Goal: Task Accomplishment & Management: Use online tool/utility

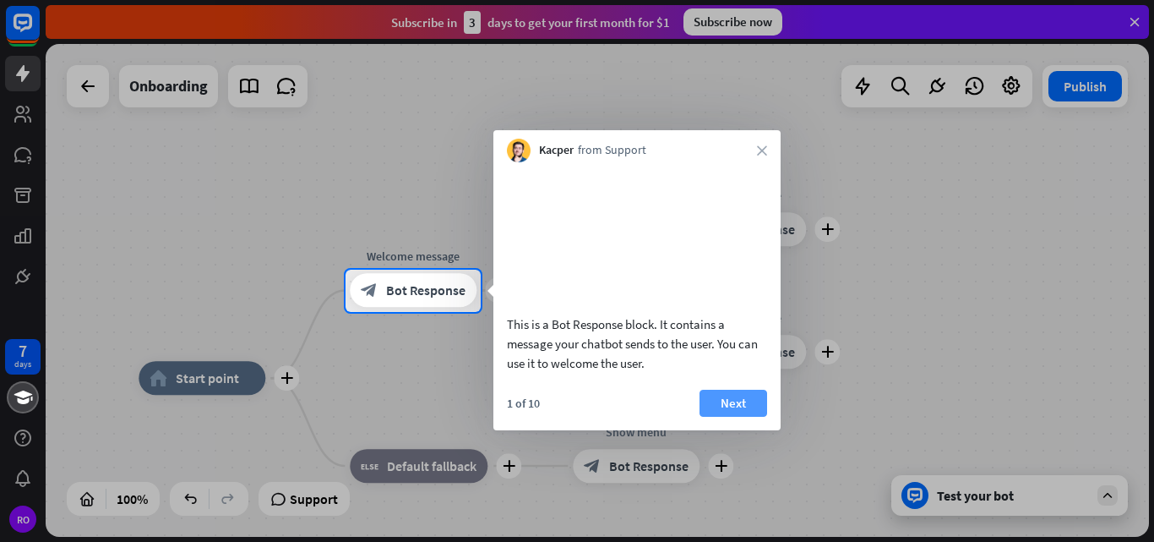
click at [743, 417] on button "Next" at bounding box center [734, 403] width 68 height 27
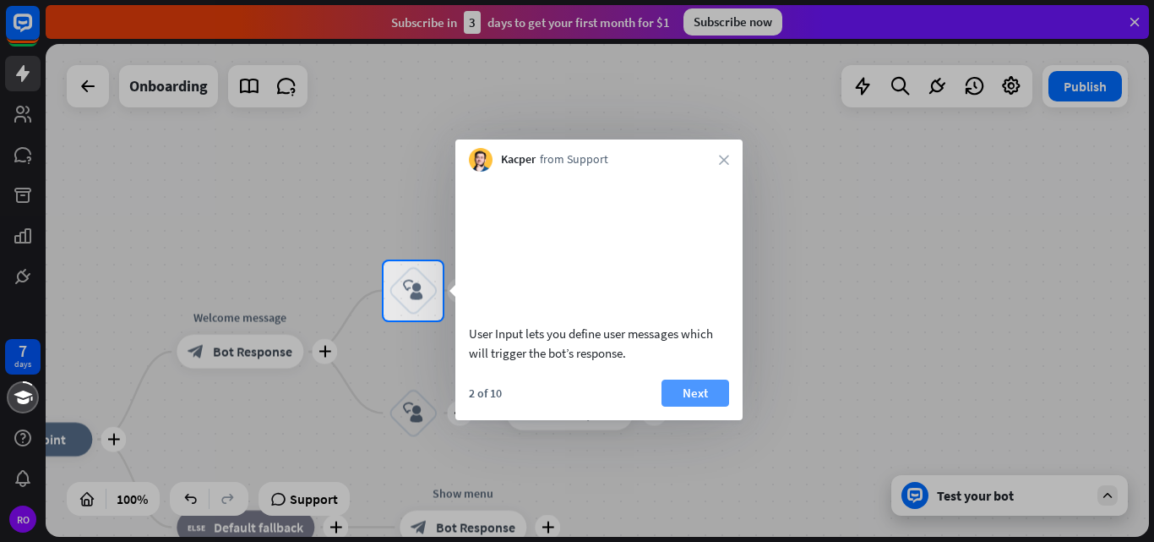
click at [707, 406] on button "Next" at bounding box center [696, 392] width 68 height 27
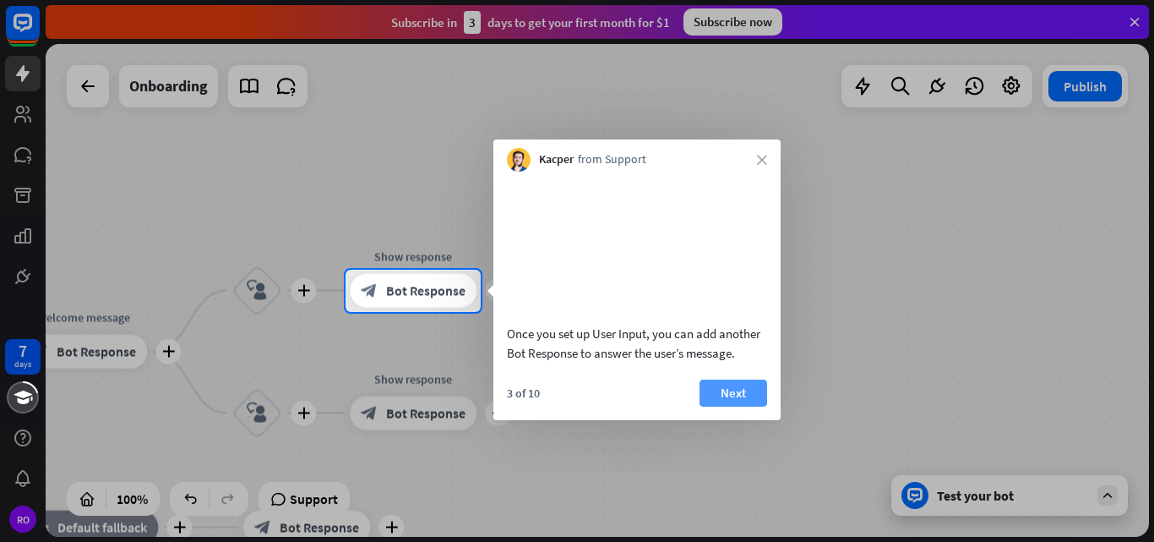
click at [733, 406] on button "Next" at bounding box center [734, 392] width 68 height 27
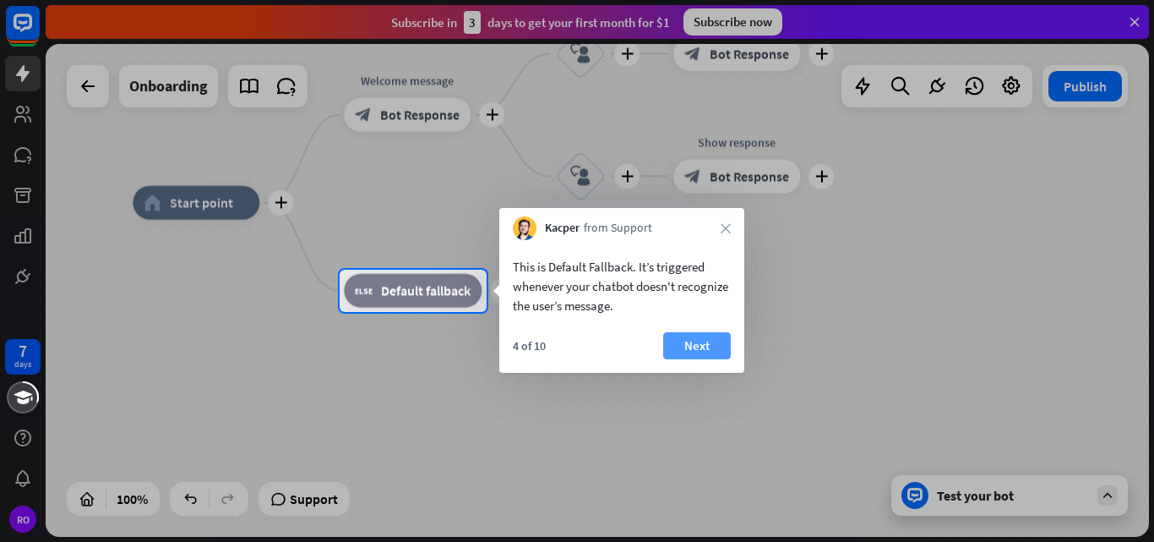
click at [711, 341] on button "Next" at bounding box center [697, 345] width 68 height 27
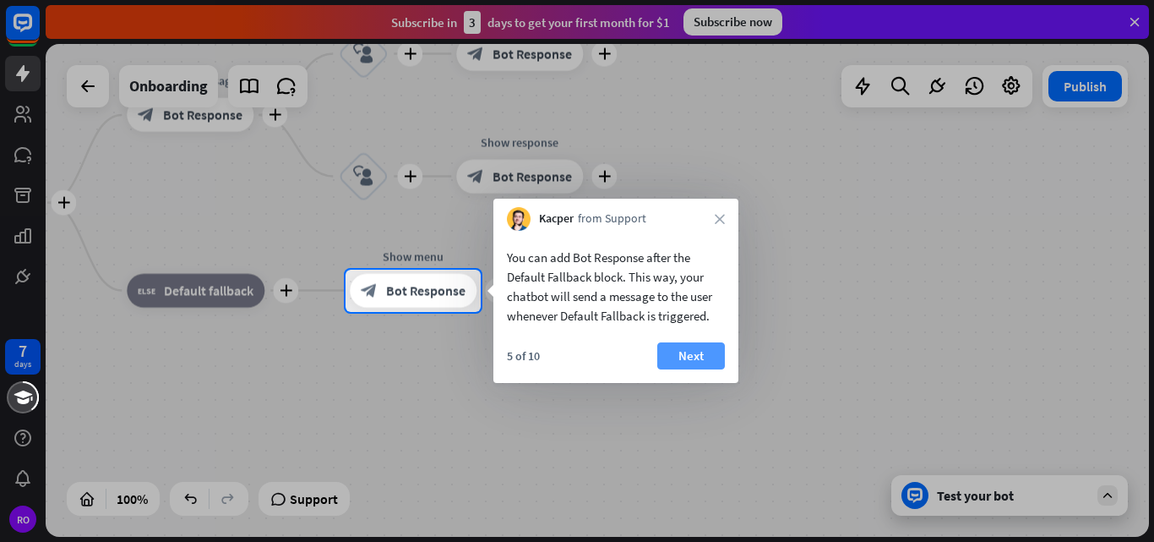
click at [713, 356] on button "Next" at bounding box center [691, 355] width 68 height 27
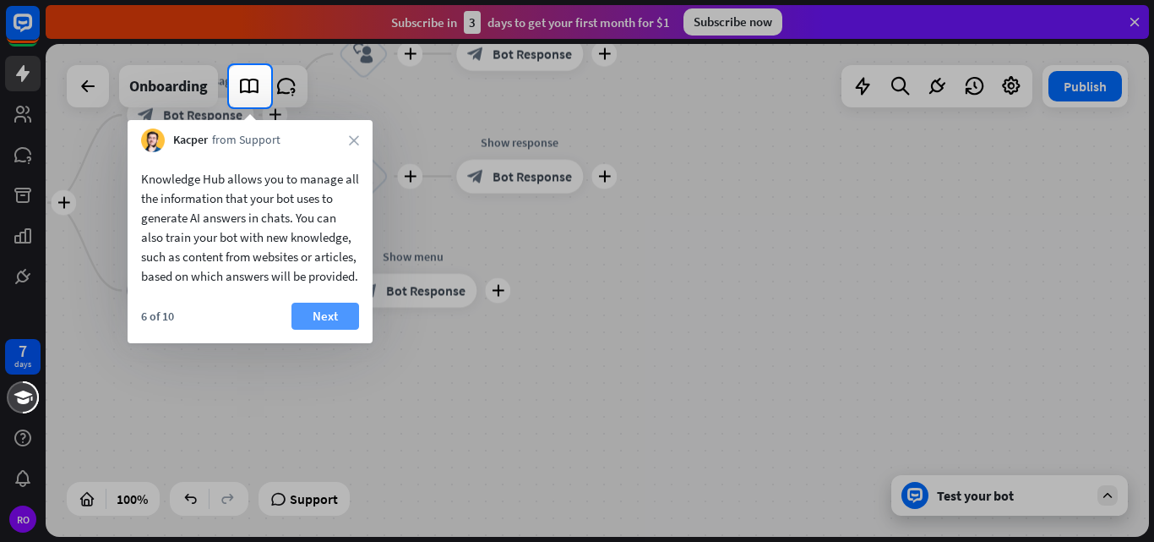
click at [324, 329] on button "Next" at bounding box center [326, 316] width 68 height 27
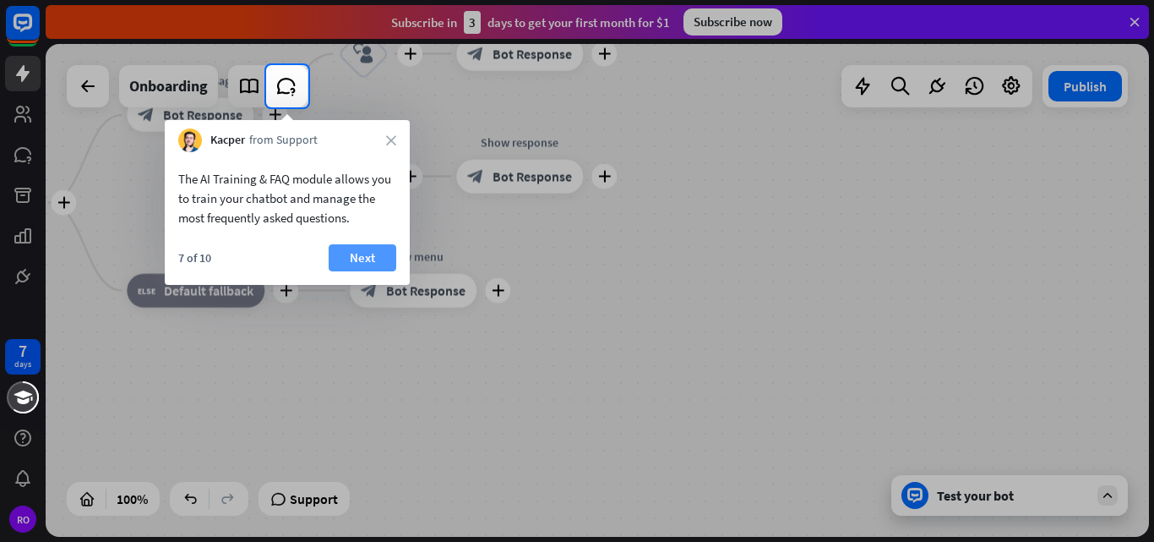
click at [371, 247] on button "Next" at bounding box center [363, 257] width 68 height 27
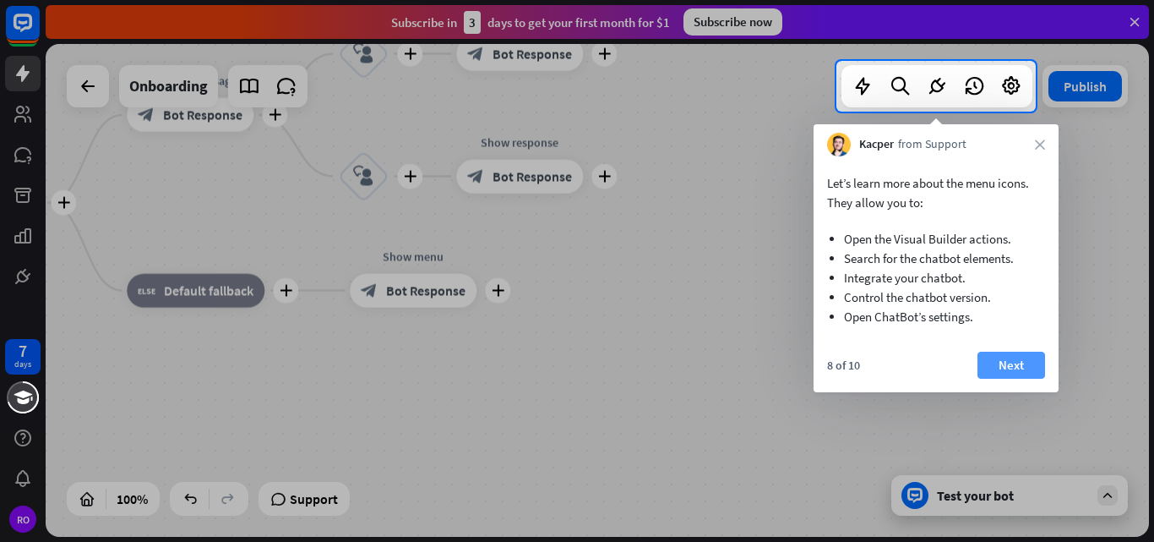
click at [1028, 362] on button "Next" at bounding box center [1012, 365] width 68 height 27
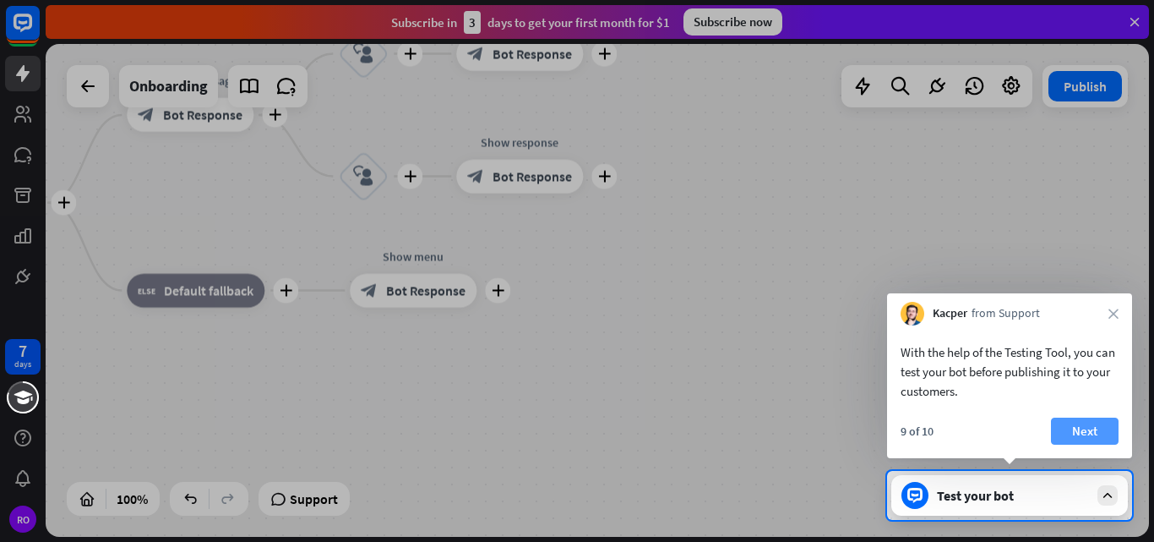
click at [1094, 423] on button "Next" at bounding box center [1085, 430] width 68 height 27
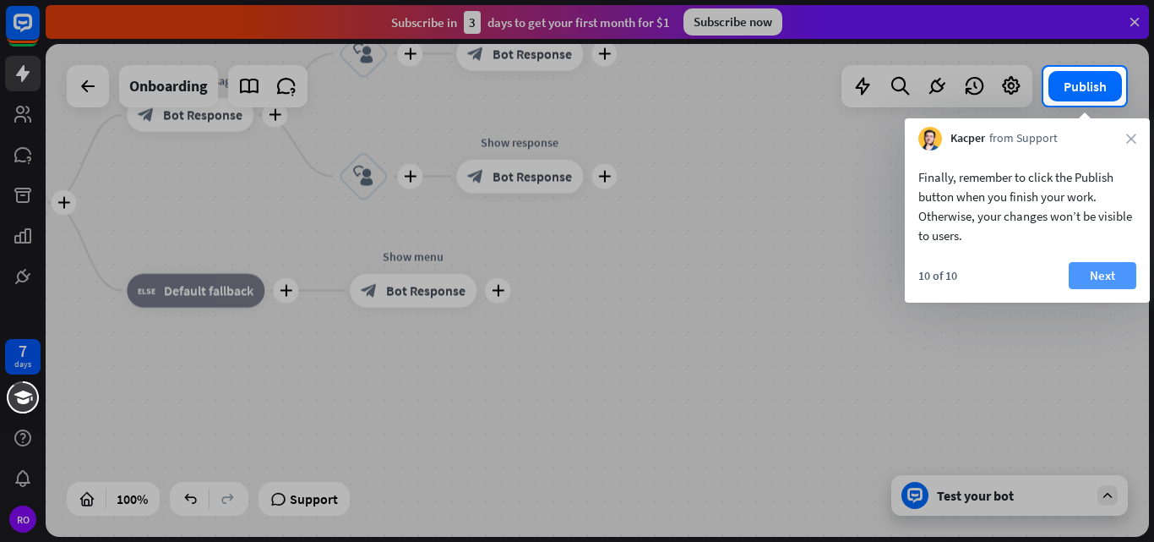
click at [1122, 270] on button "Next" at bounding box center [1103, 275] width 68 height 27
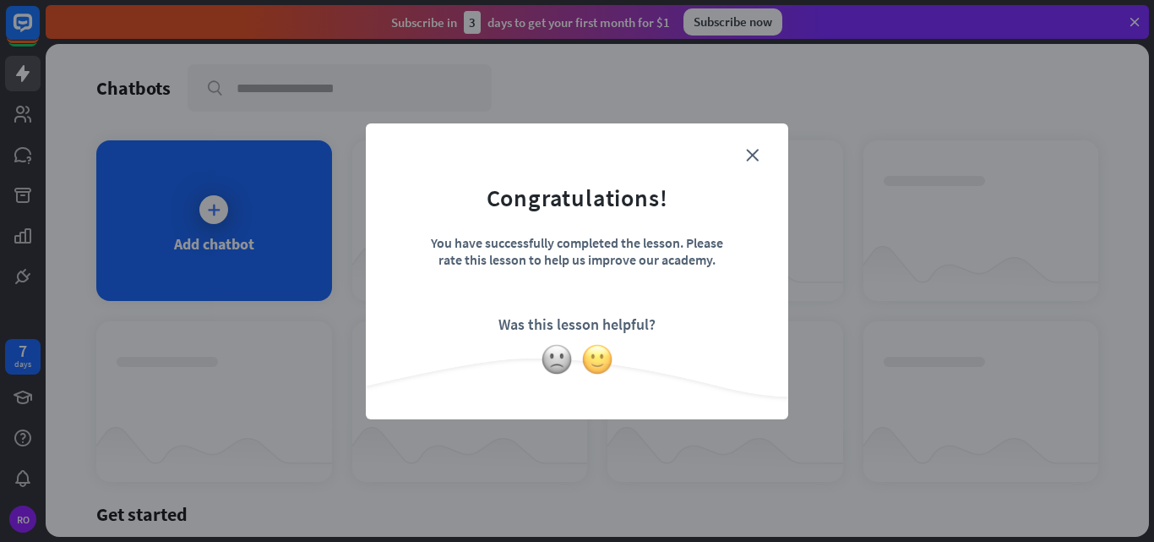
click at [600, 358] on img at bounding box center [597, 359] width 32 height 32
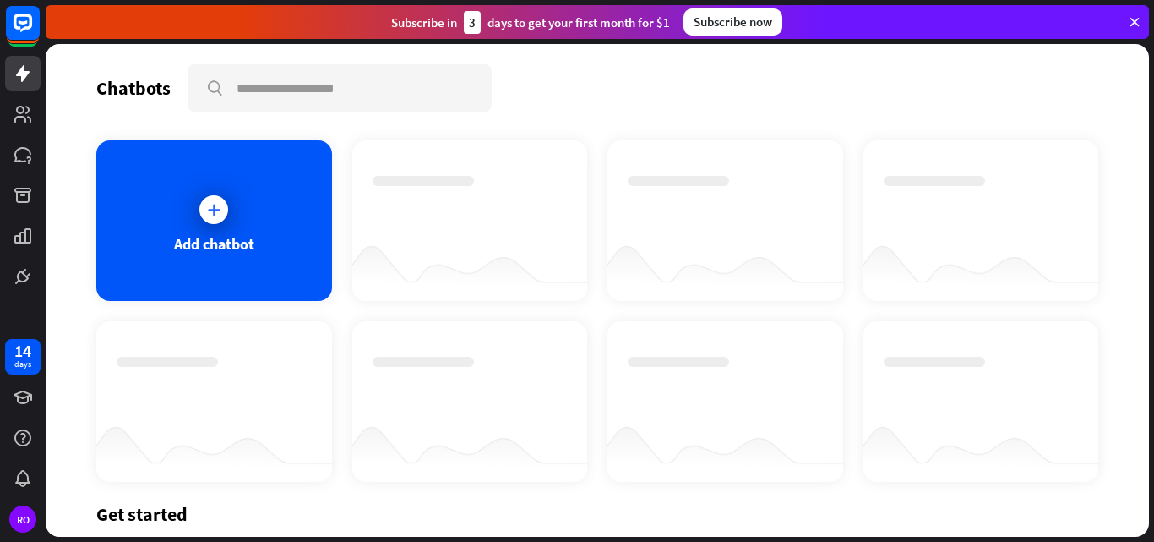
click at [743, 19] on div "Subscribe now" at bounding box center [733, 21] width 99 height 27
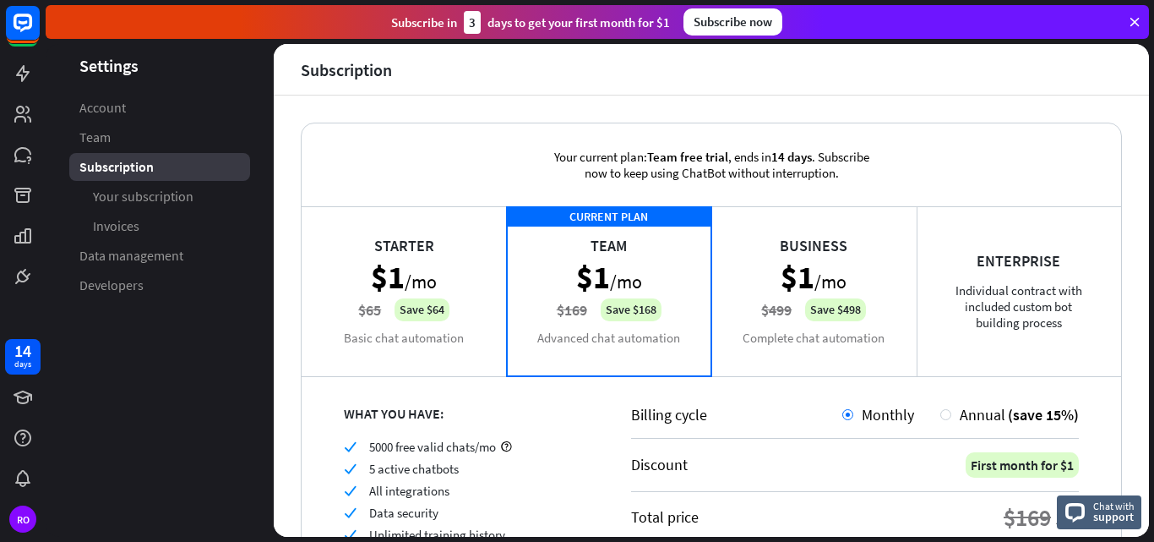
click at [428, 308] on div "Starter $1 /mo $65 Save $64 Basic chat automation" at bounding box center [404, 290] width 205 height 169
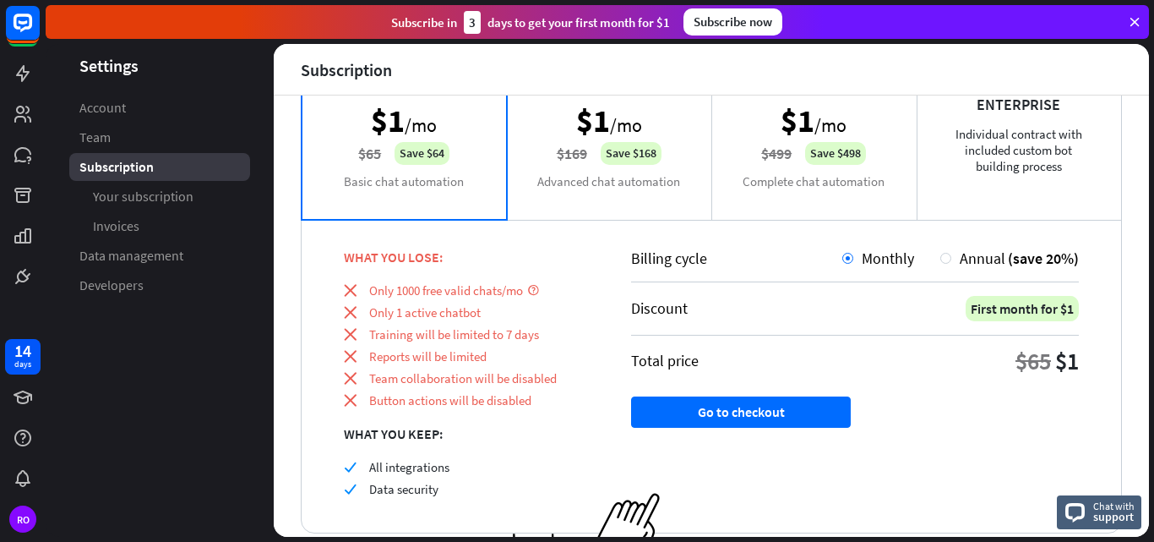
scroll to position [213, 0]
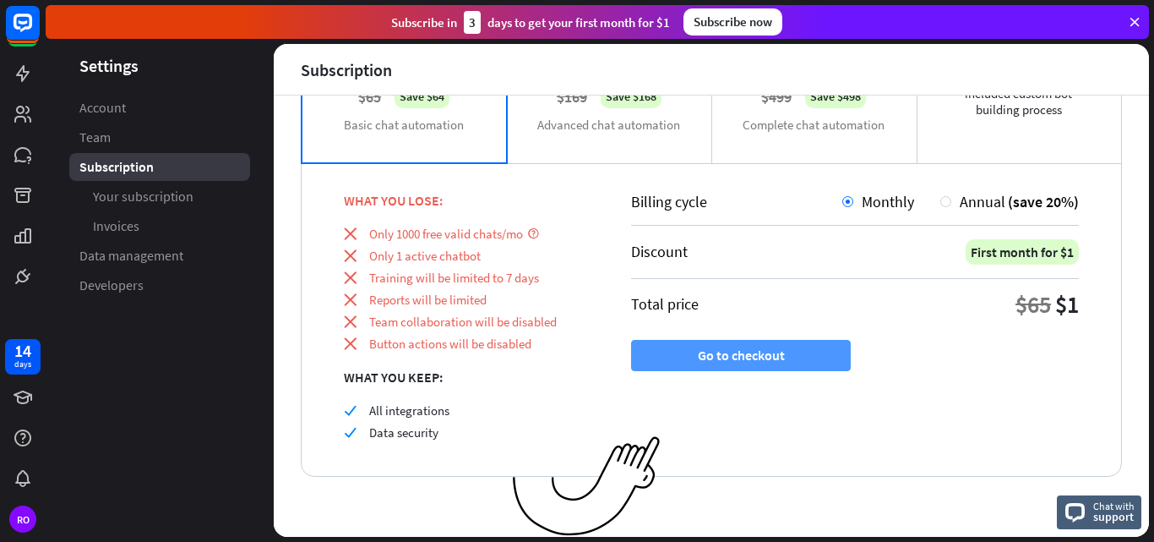
click at [733, 356] on button "Go to checkout" at bounding box center [741, 355] width 220 height 31
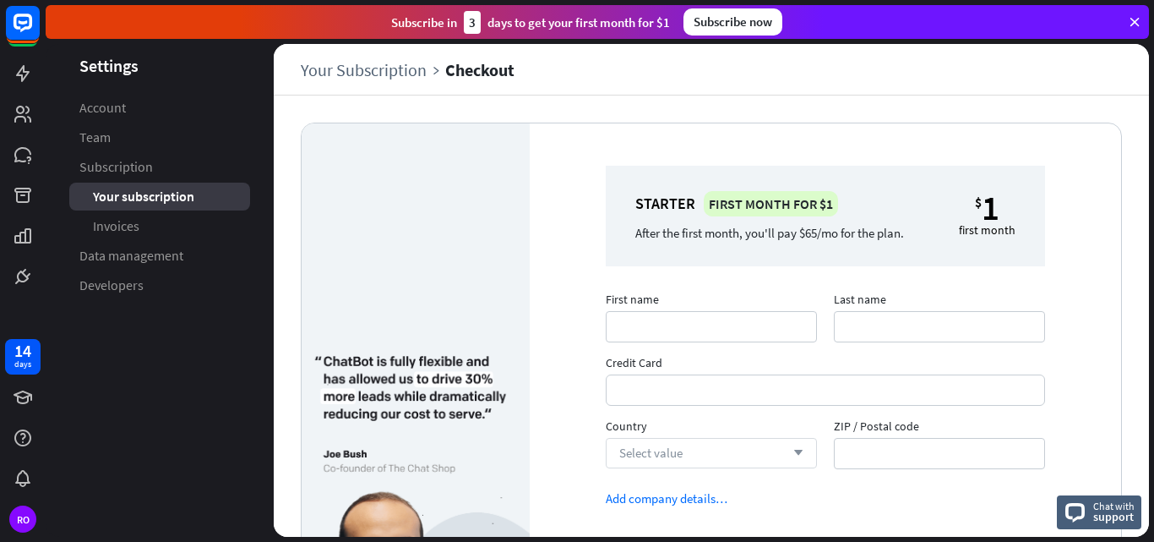
click at [793, 450] on icon "arrow_down" at bounding box center [794, 453] width 19 height 10
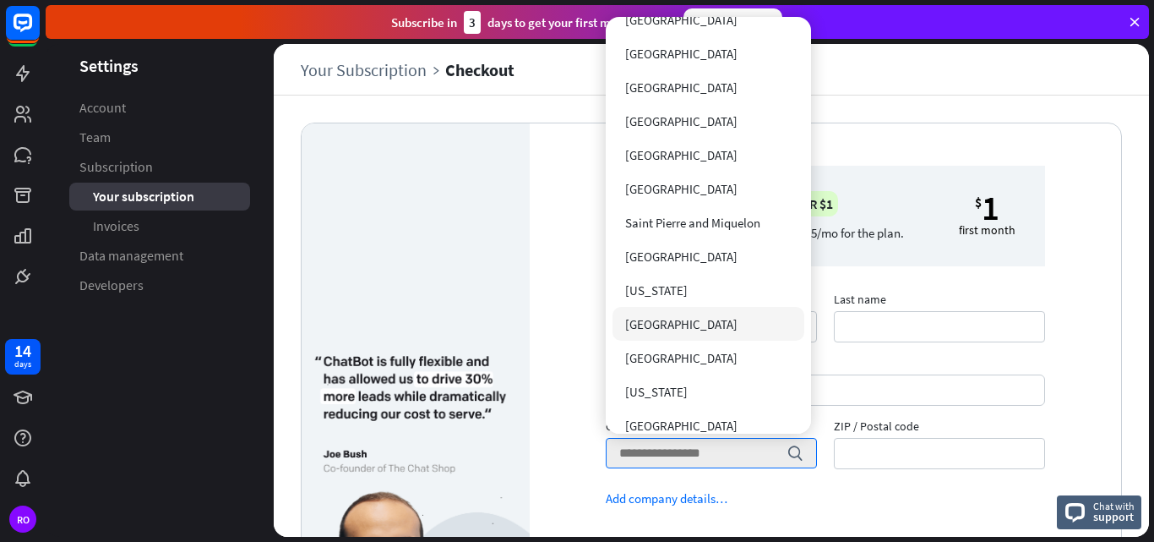
scroll to position [6045, 0]
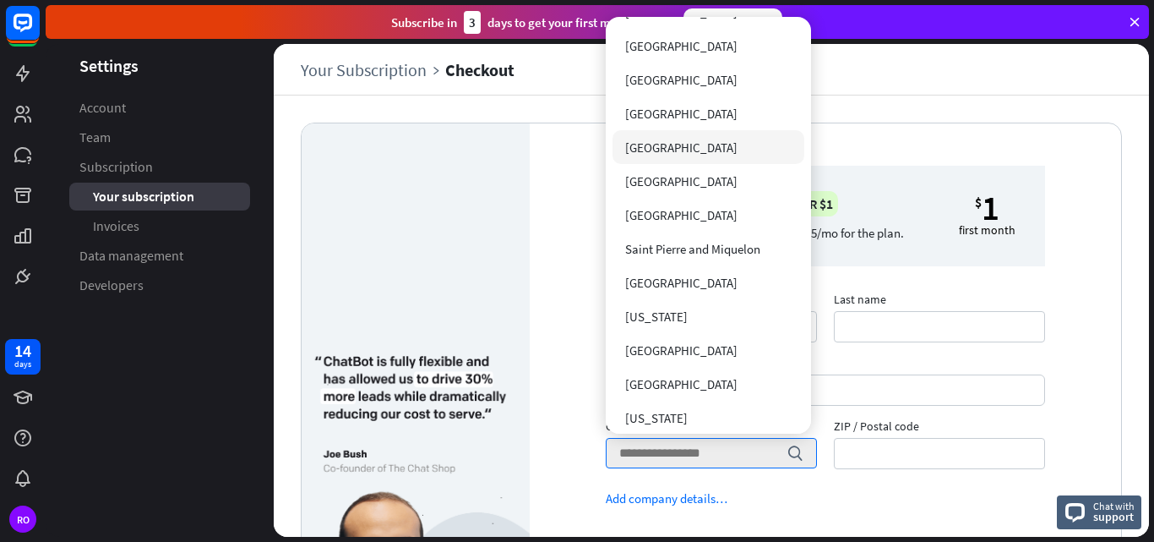
click at [740, 142] on div "[GEOGRAPHIC_DATA]" at bounding box center [709, 147] width 192 height 34
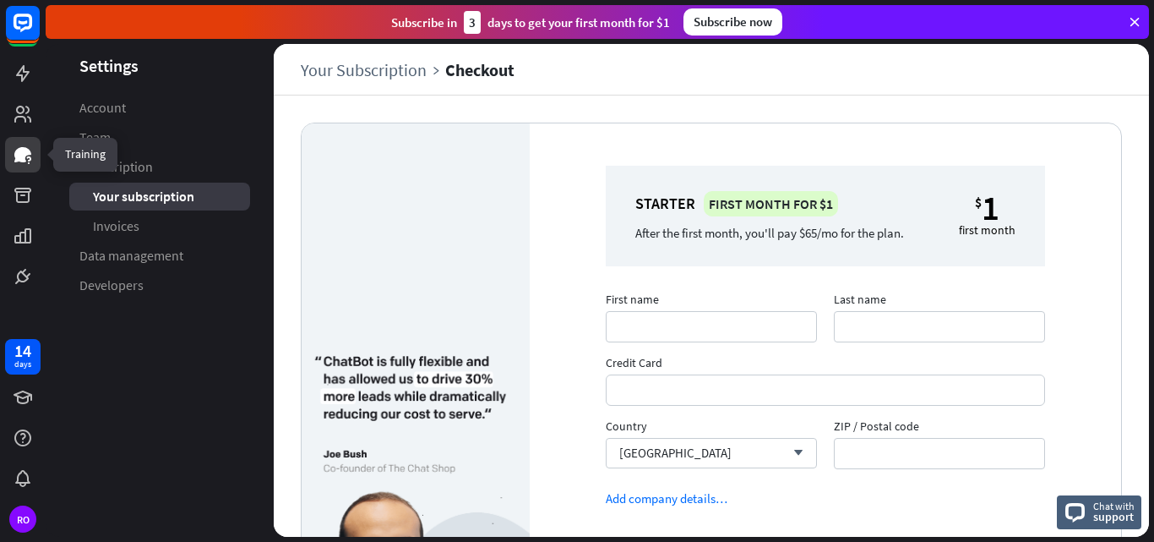
click at [24, 155] on icon at bounding box center [22, 154] width 17 height 15
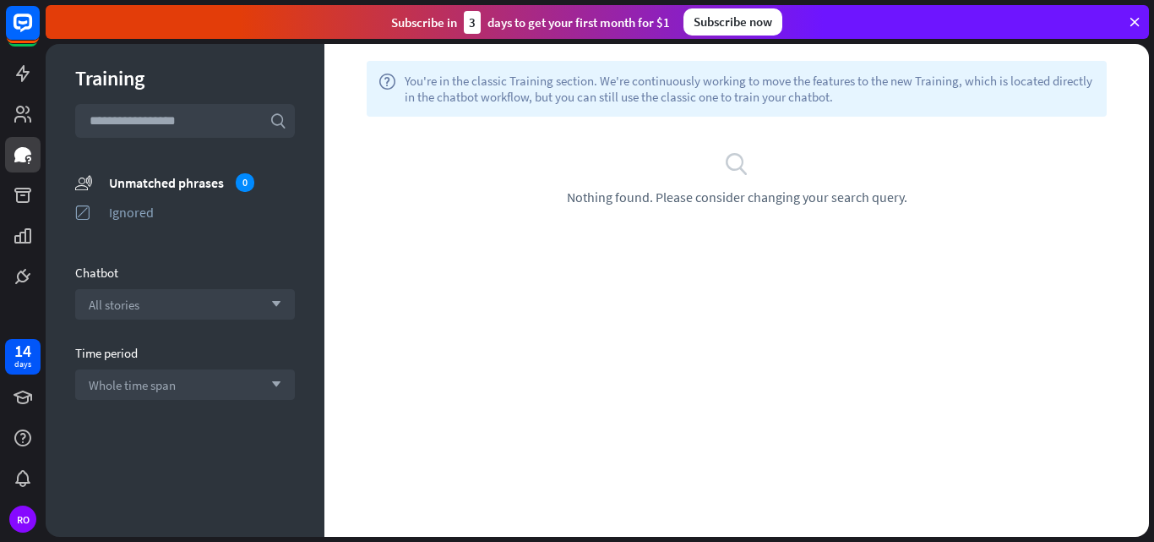
click at [197, 121] on input "text" at bounding box center [185, 121] width 220 height 34
click at [278, 298] on div "All stories arrow_down" at bounding box center [185, 304] width 220 height 30
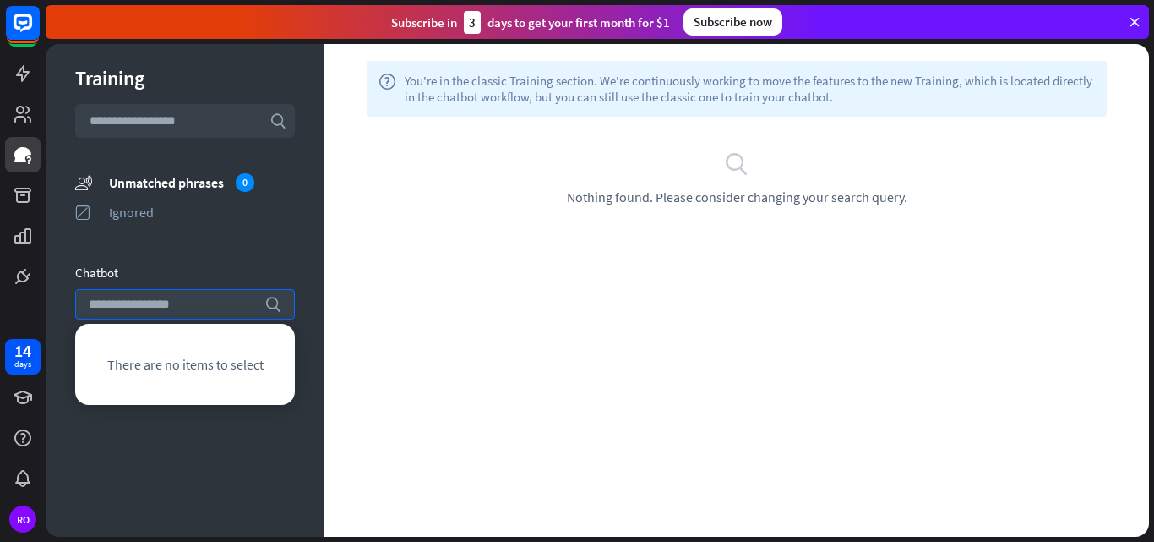
click at [210, 112] on input "text" at bounding box center [185, 121] width 220 height 34
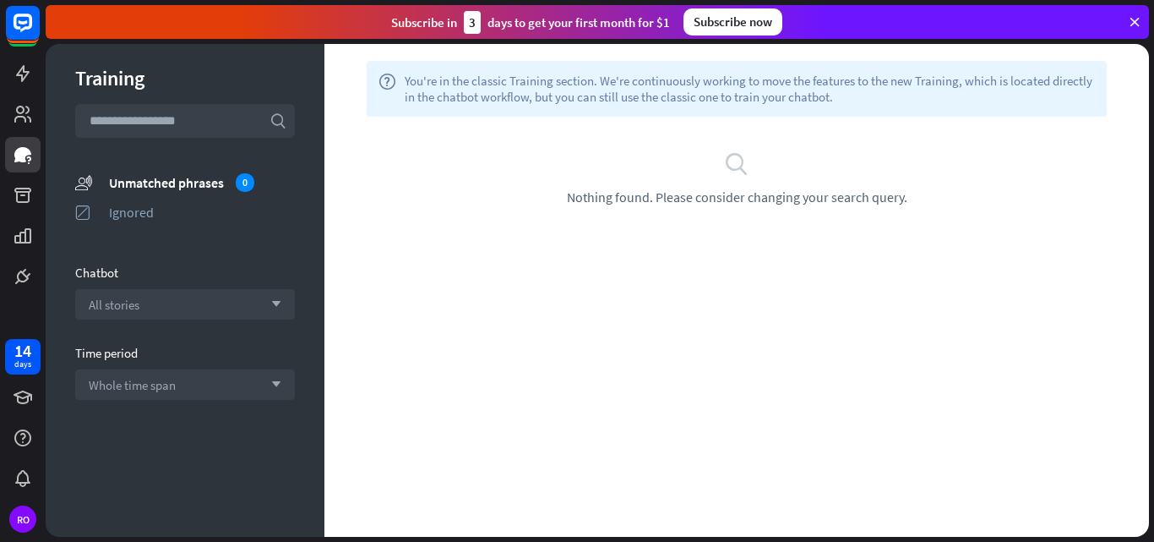
click at [738, 160] on icon "search" at bounding box center [736, 162] width 25 height 25
click at [724, 178] on div "search Nothing found. Please consider changing your search query." at bounding box center [737, 177] width 774 height 55
click at [256, 127] on input "text" at bounding box center [185, 121] width 220 height 34
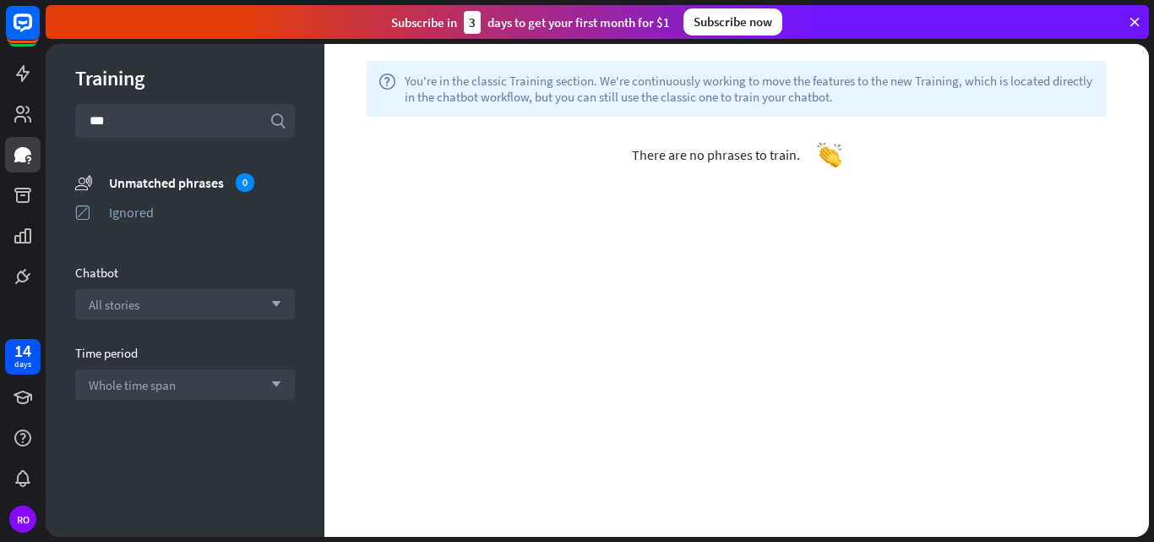
click at [242, 117] on input "***" at bounding box center [185, 121] width 220 height 34
type input "*"
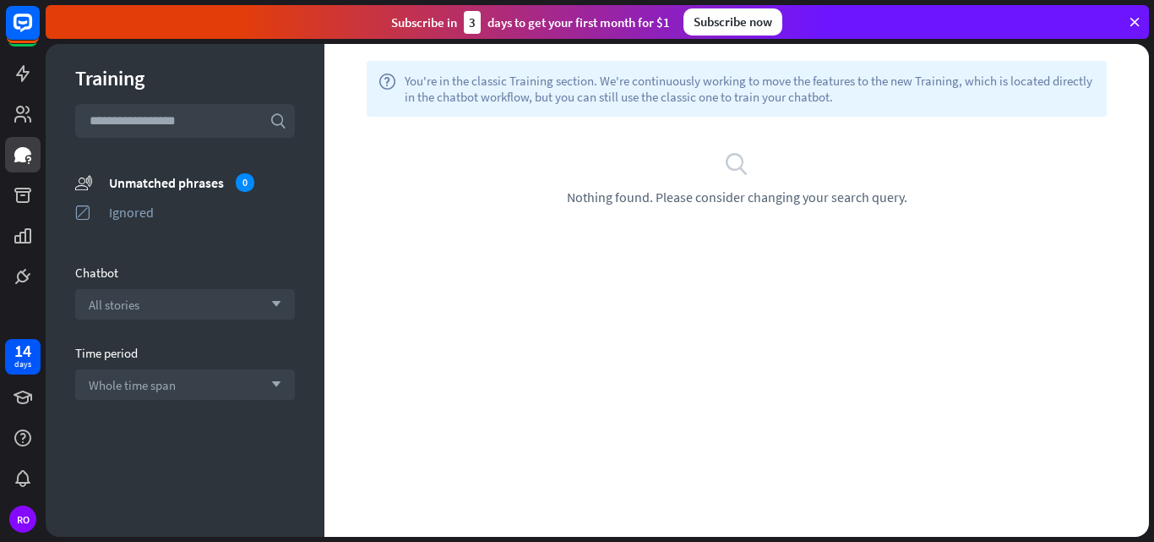
click at [224, 120] on input "text" at bounding box center [185, 121] width 220 height 34
click at [13, 19] on icon at bounding box center [23, 23] width 20 height 20
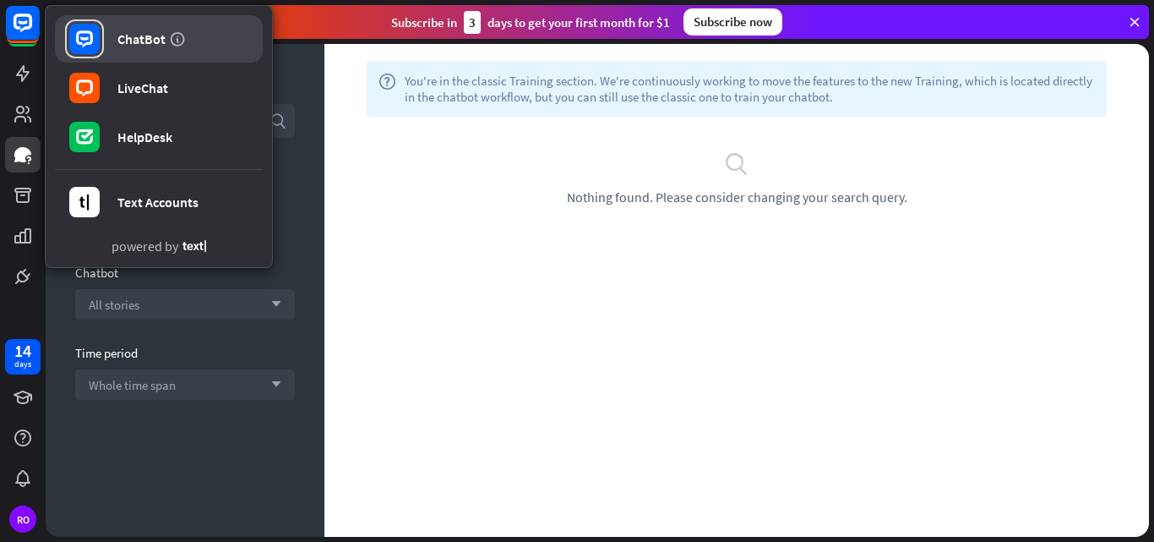
click at [117, 44] on div "ChatBot" at bounding box center [141, 38] width 48 height 17
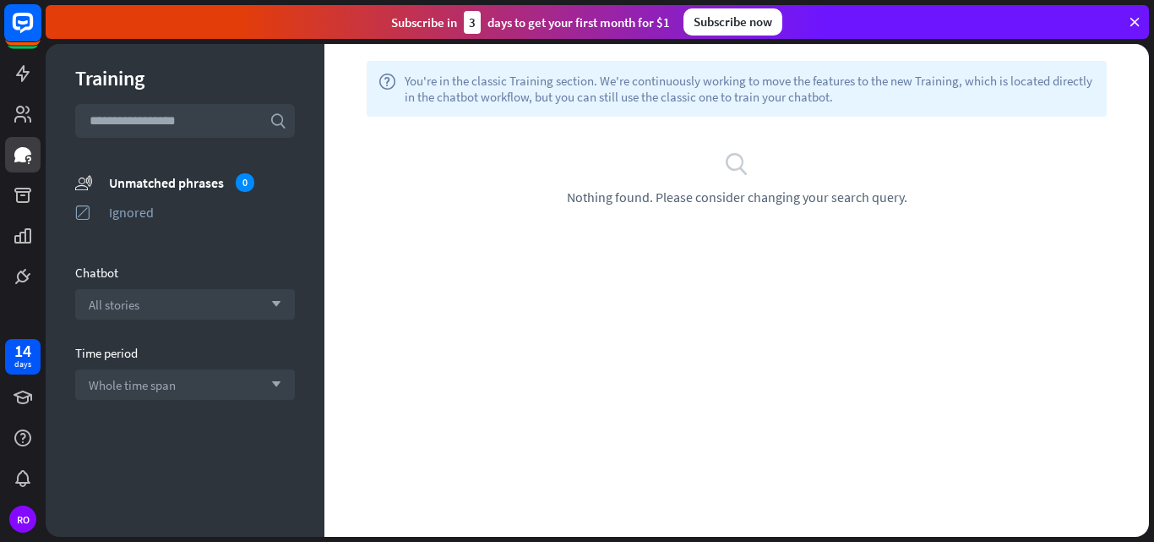
click at [20, 21] on icon at bounding box center [23, 22] width 10 height 4
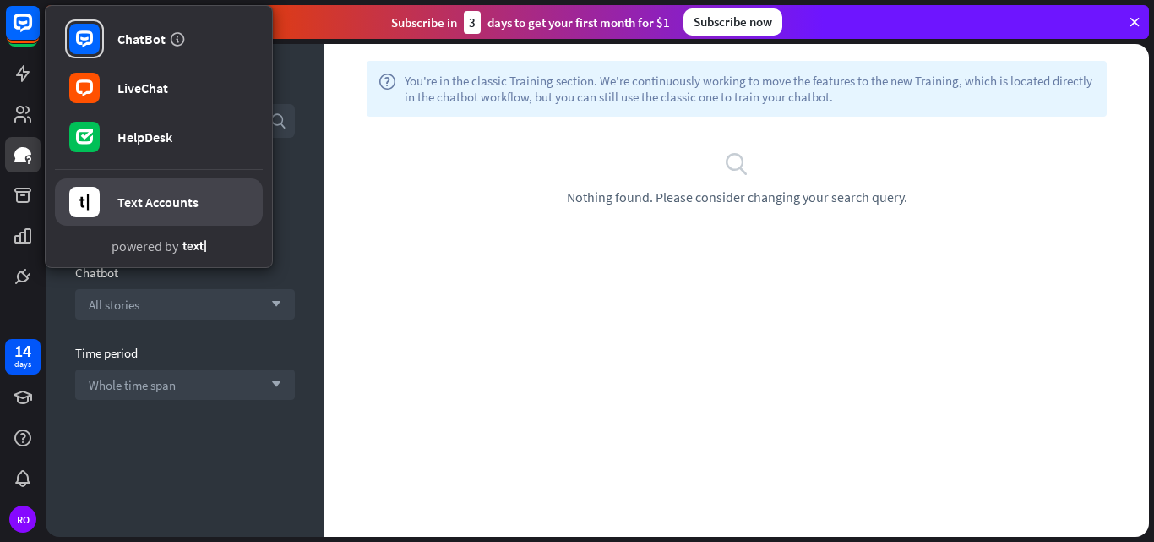
click at [135, 205] on div "Text Accounts" at bounding box center [157, 202] width 81 height 17
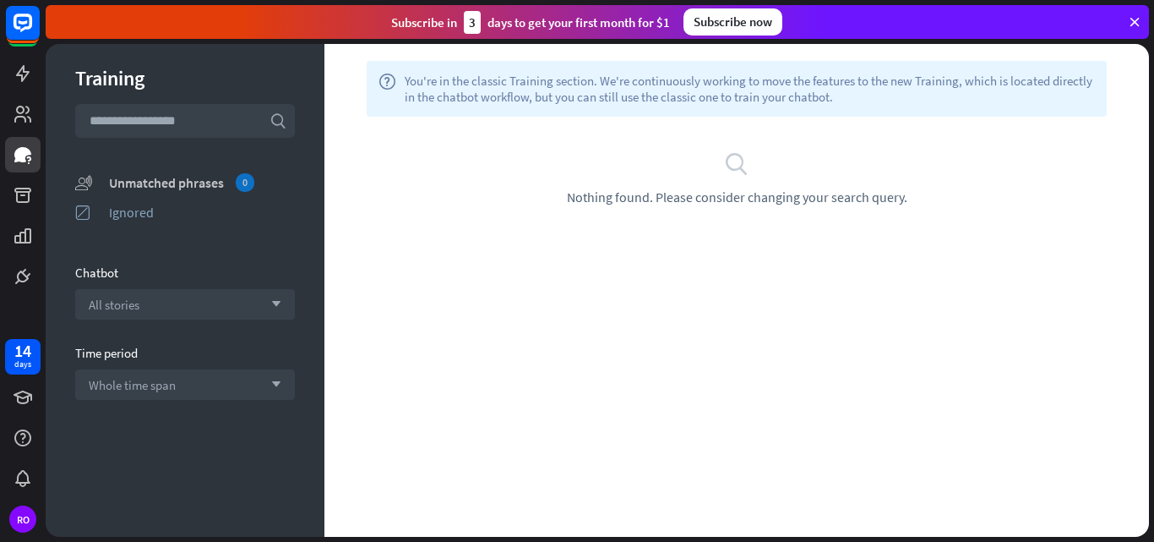
click at [203, 183] on div "Unmatched phrases 0" at bounding box center [202, 182] width 186 height 19
click at [115, 208] on div "Ignored" at bounding box center [202, 212] width 186 height 17
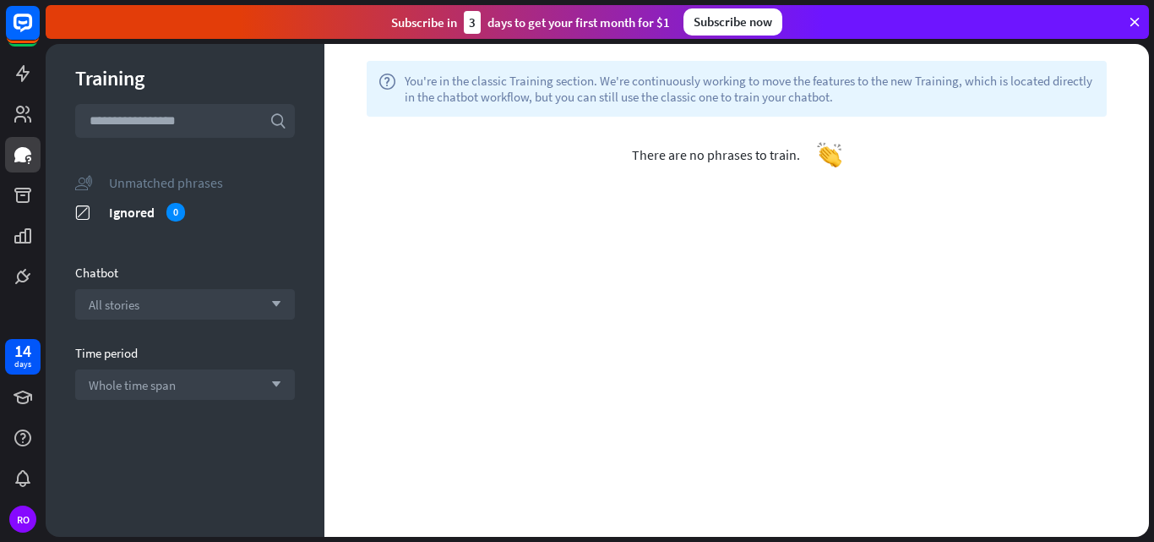
click at [118, 182] on div "Unmatched phrases" at bounding box center [202, 182] width 186 height 17
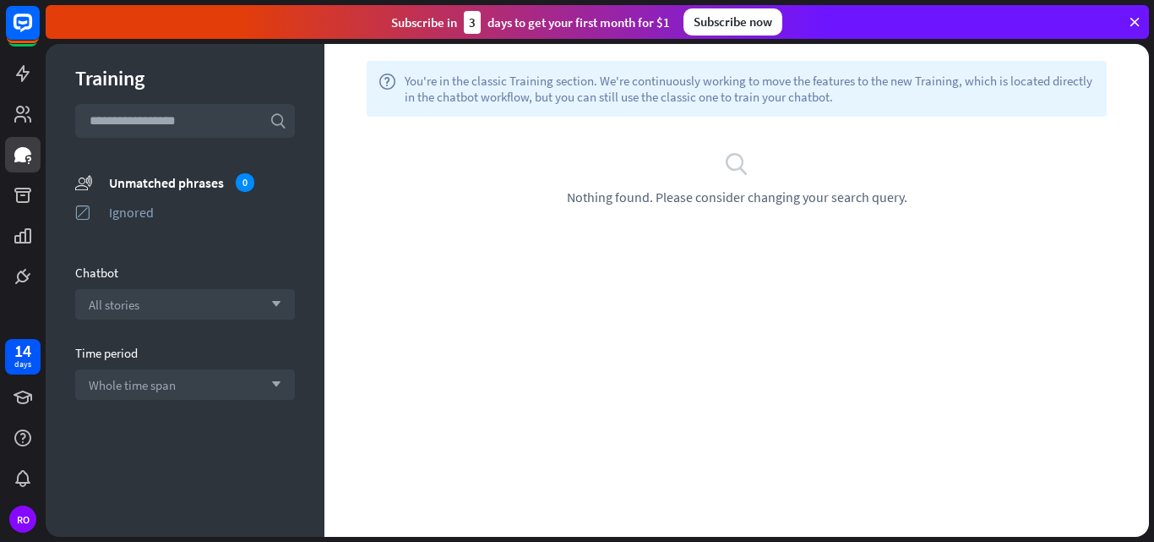
click at [127, 123] on input "text" at bounding box center [185, 121] width 220 height 34
type input "**"
click at [263, 384] on icon "arrow_down" at bounding box center [272, 384] width 19 height 10
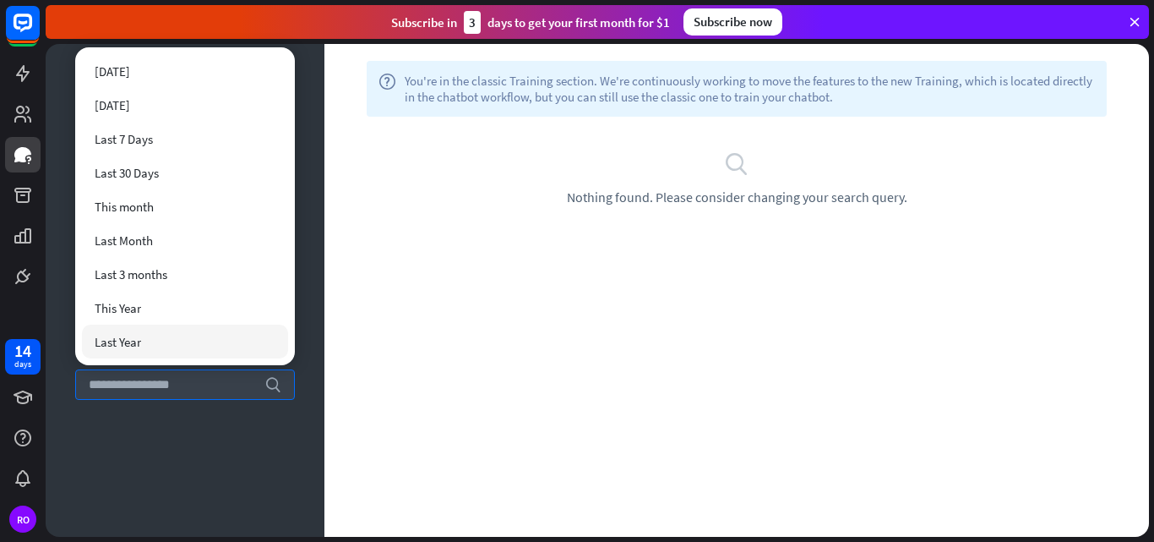
click at [192, 494] on div "Training search ** unmatched_phrases Unmatched phrases 0 ignored Ignored Chatbo…" at bounding box center [185, 290] width 279 height 493
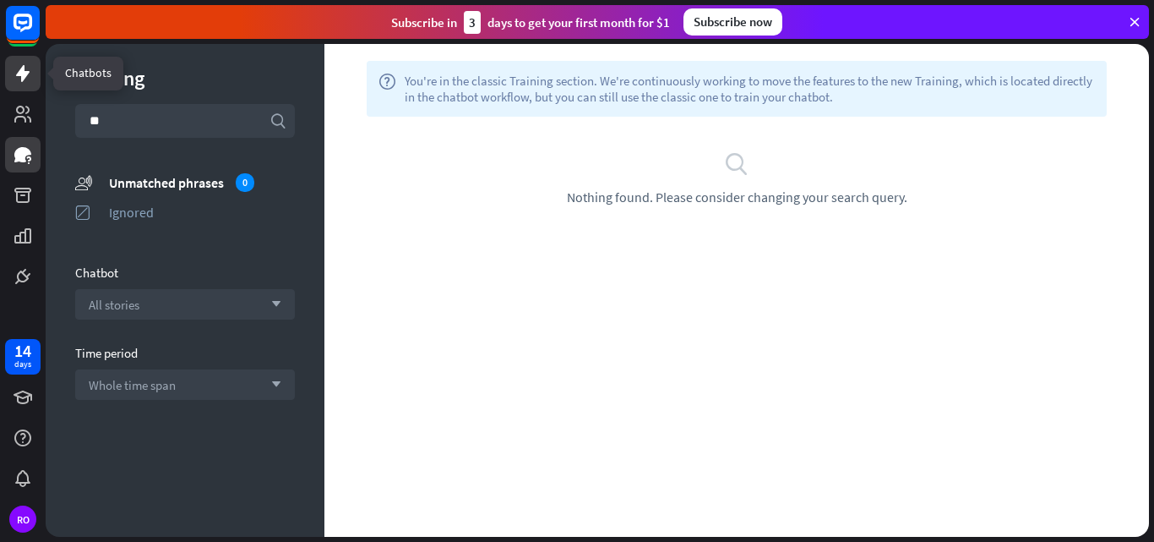
click at [22, 73] on icon at bounding box center [23, 73] width 14 height 17
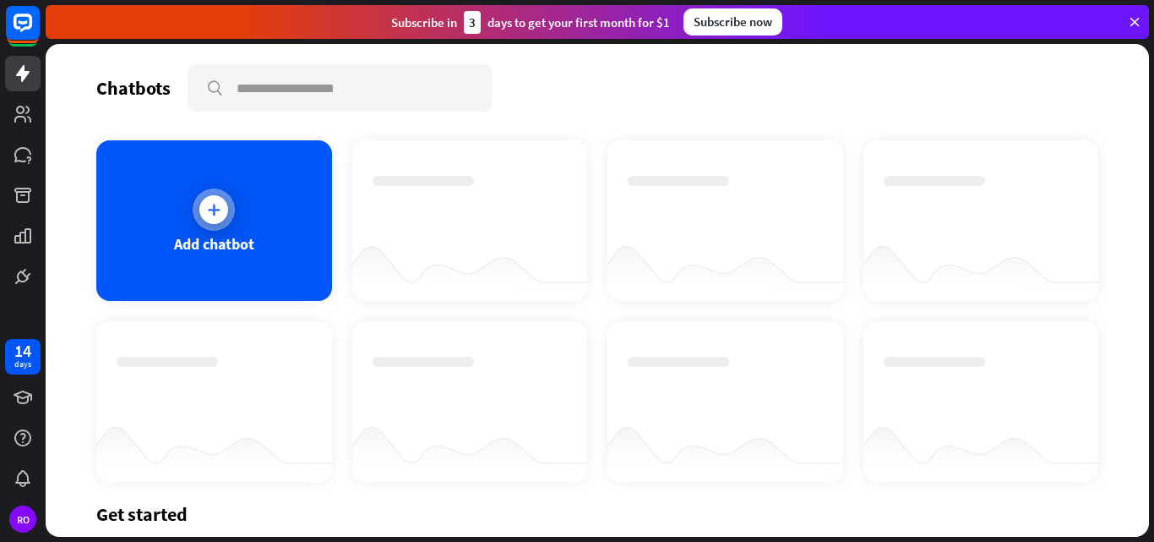
click at [248, 203] on div "Add chatbot" at bounding box center [214, 220] width 236 height 161
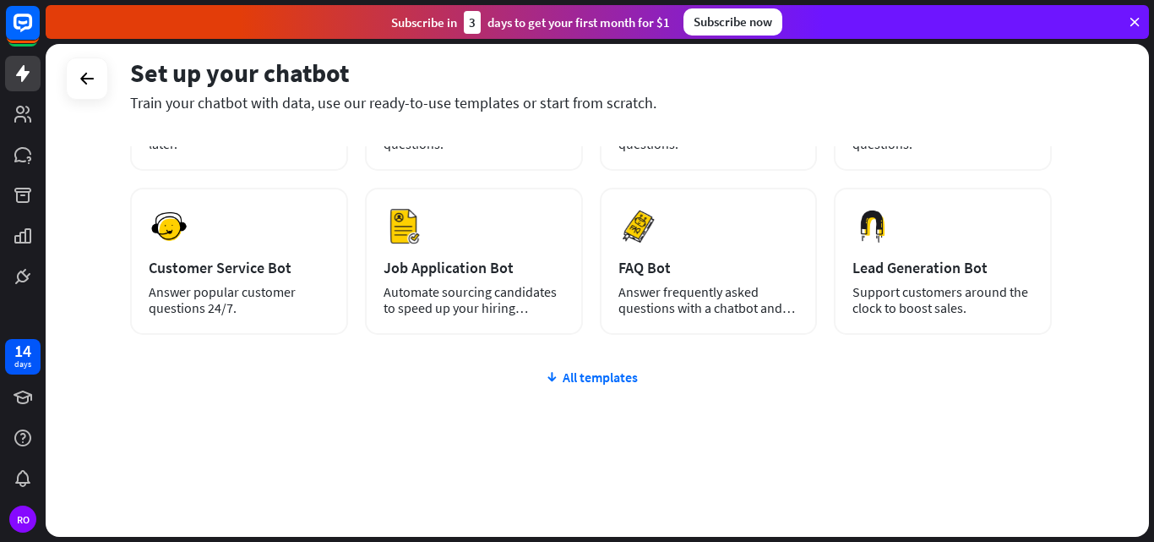
scroll to position [206, 0]
click at [602, 371] on div "All templates" at bounding box center [591, 376] width 922 height 17
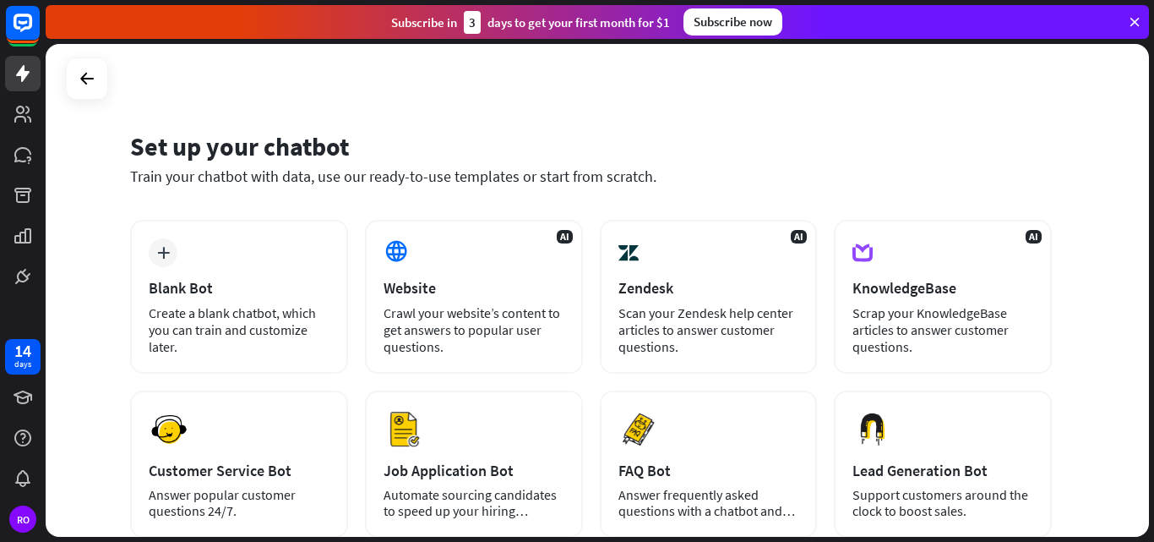
scroll to position [0, 0]
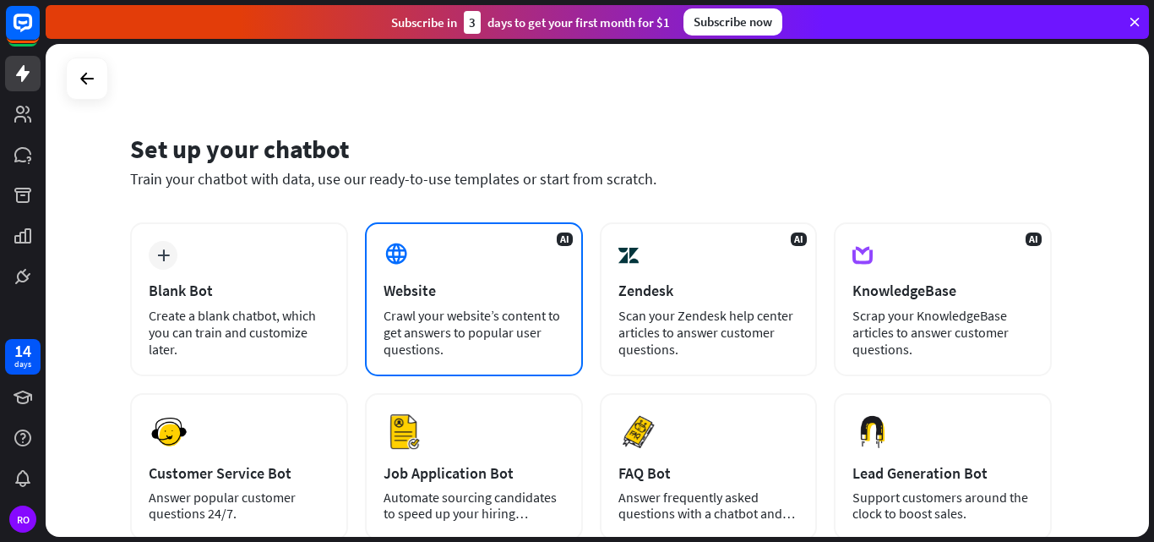
click at [508, 275] on div "AI Website Crawl your website’s content to get answers to popular user question…" at bounding box center [474, 299] width 218 height 154
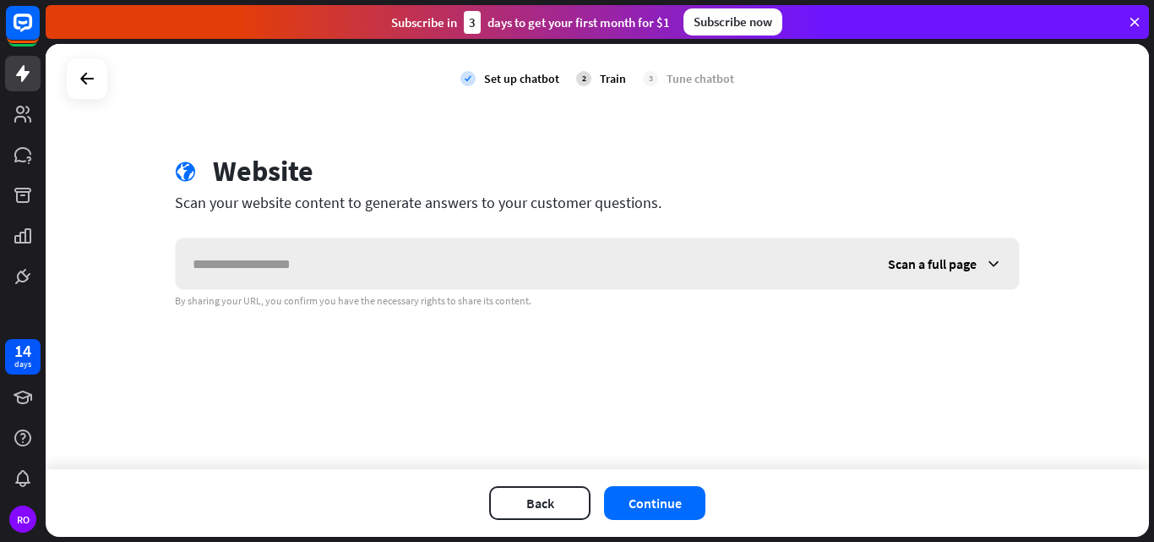
click at [975, 263] on span "Scan a full page" at bounding box center [932, 263] width 89 height 17
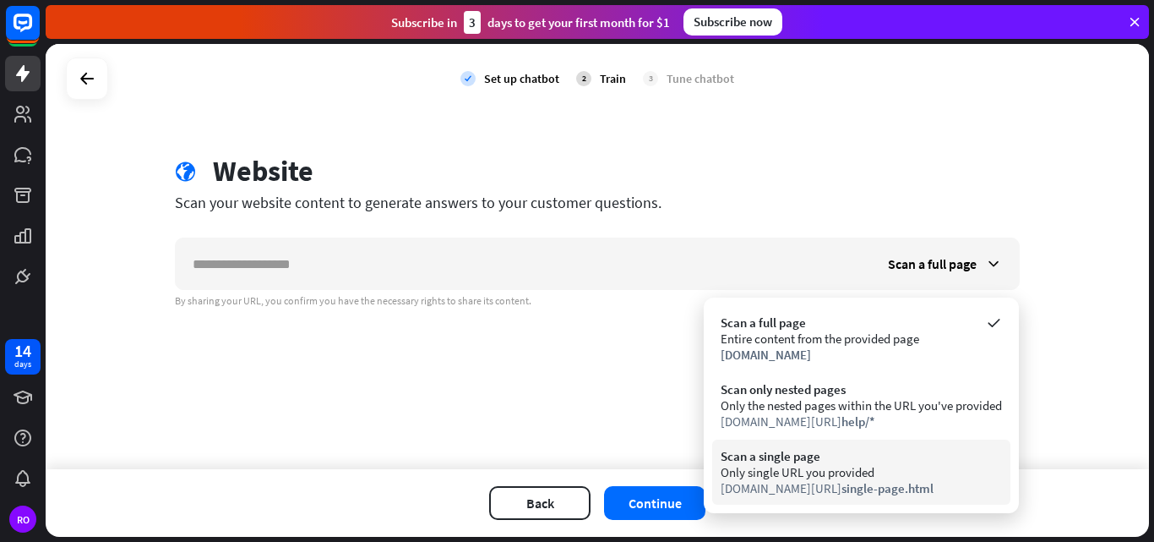
click at [774, 470] on div "Only single URL you provided" at bounding box center [861, 472] width 281 height 16
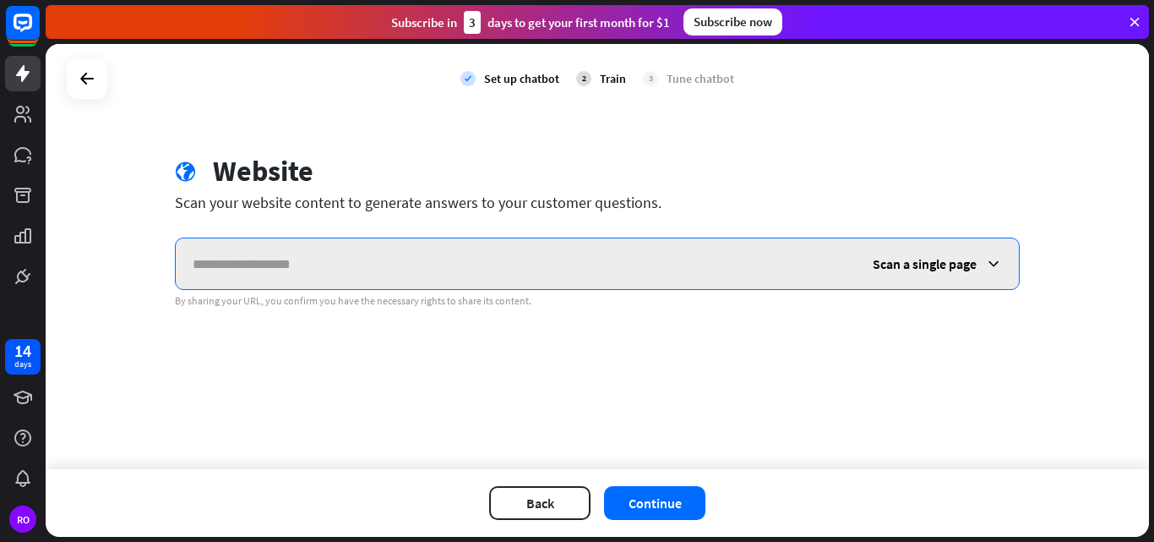
click at [516, 263] on input "text" at bounding box center [516, 263] width 680 height 51
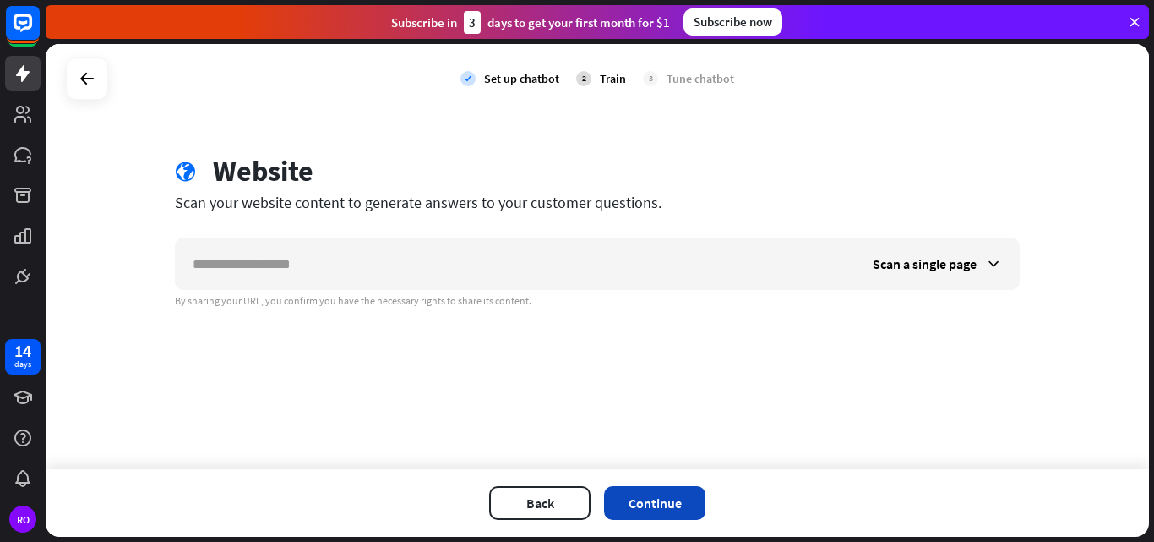
click at [655, 499] on button "Continue" at bounding box center [654, 503] width 101 height 34
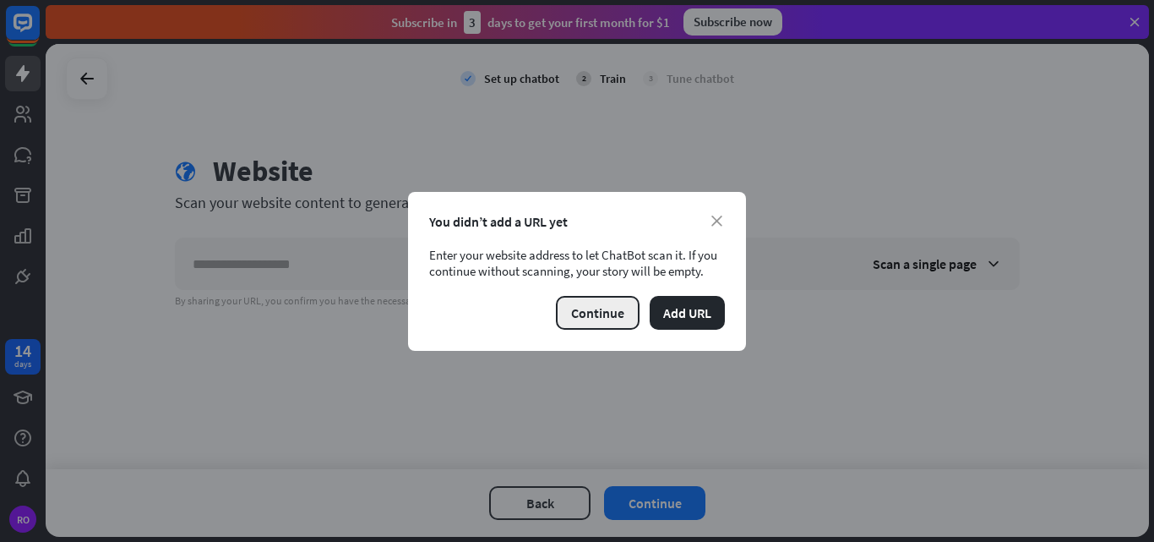
click at [613, 301] on button "Continue" at bounding box center [598, 313] width 84 height 34
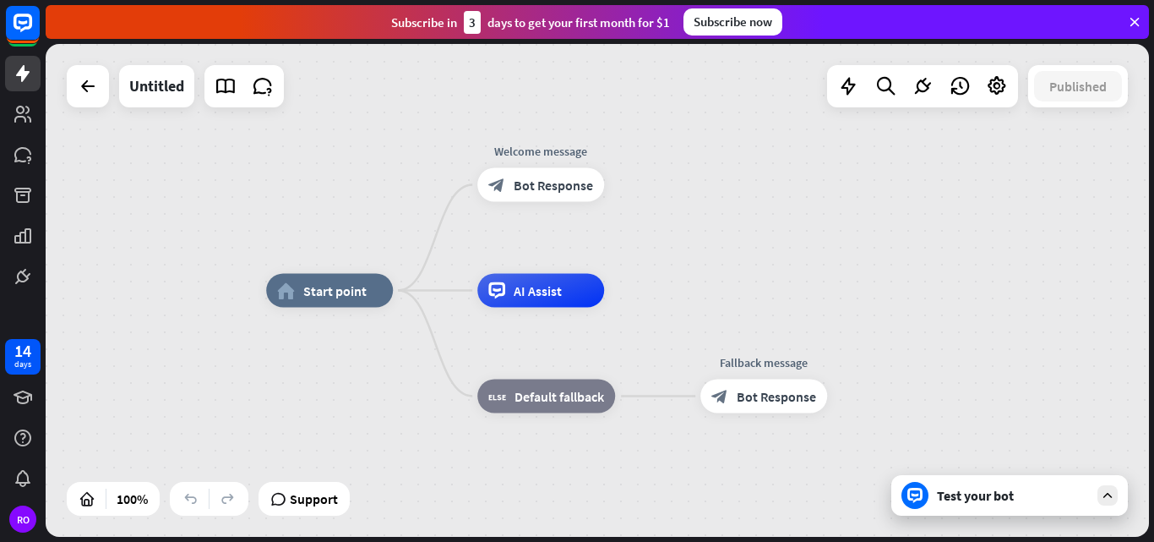
click at [956, 493] on div "Test your bot" at bounding box center [1013, 495] width 152 height 17
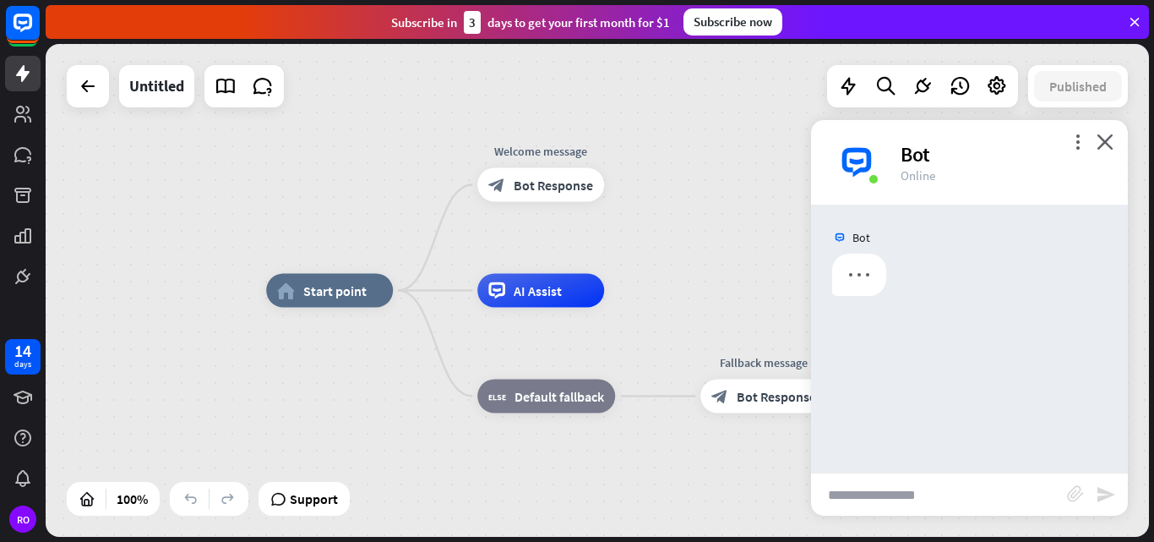
click at [933, 489] on input "text" at bounding box center [939, 494] width 256 height 42
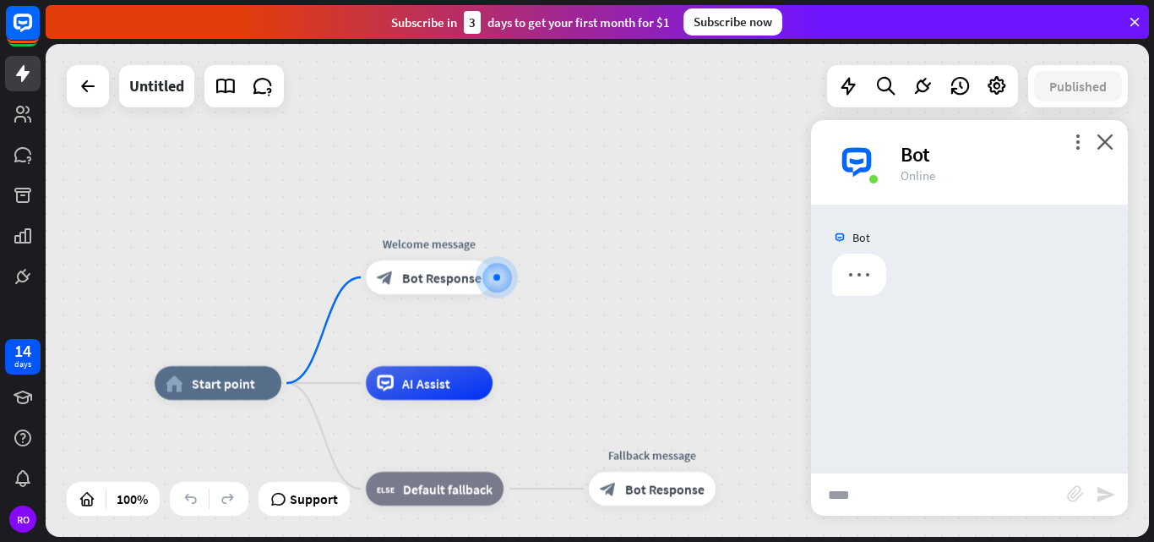
type input "*****"
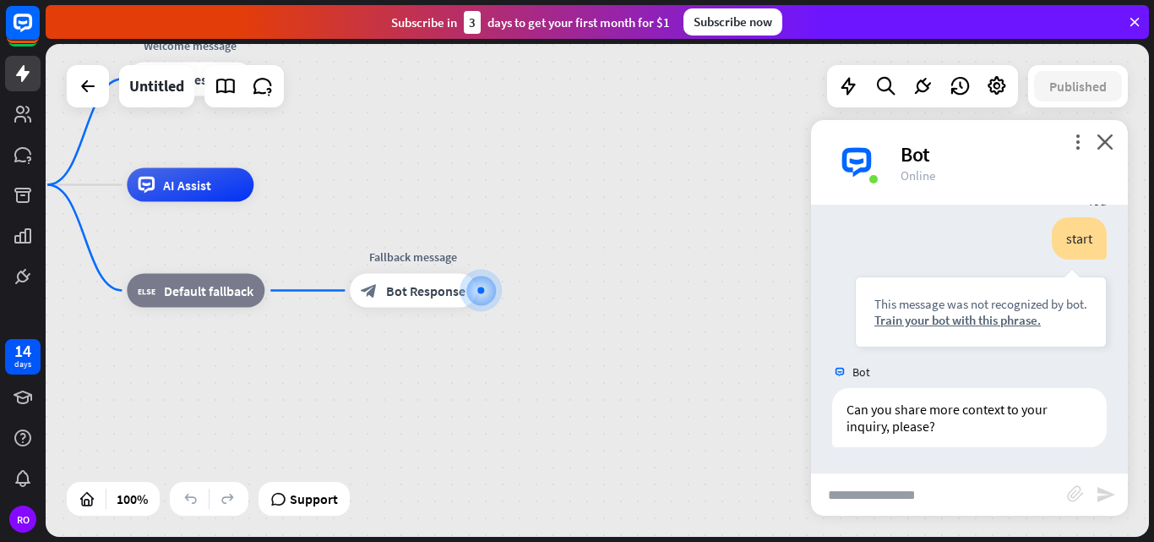
scroll to position [170, 0]
click at [951, 417] on div "Can you share more context to your inquiry, please?" at bounding box center [969, 417] width 275 height 59
click at [717, 384] on div "home_2 Start point Welcome message block_bot_response Bot Response AI Assist bl…" at bounding box center [468, 431] width 1104 height 493
click at [475, 297] on div at bounding box center [481, 290] width 34 height 34
click at [490, 289] on div "plus" at bounding box center [497, 290] width 25 height 25
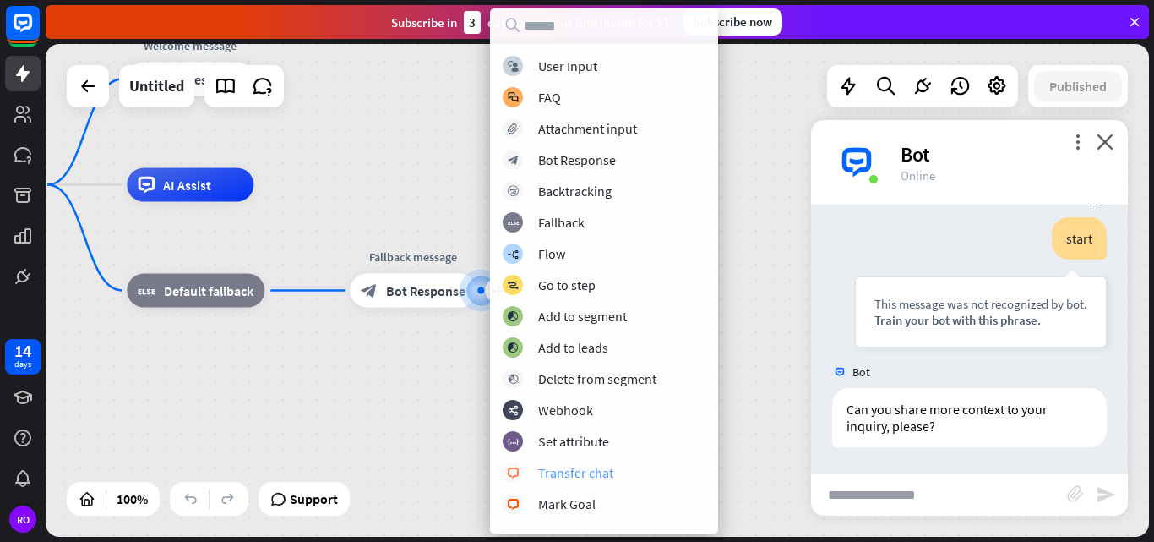
click at [605, 471] on div "Transfer chat" at bounding box center [575, 472] width 75 height 17
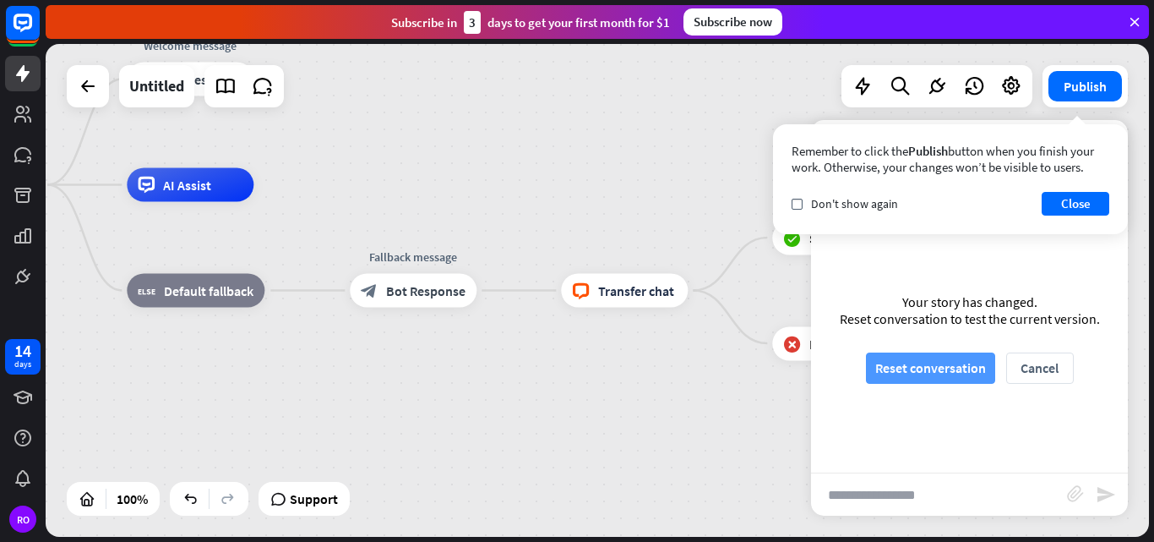
click at [908, 368] on button "Reset conversation" at bounding box center [930, 367] width 129 height 31
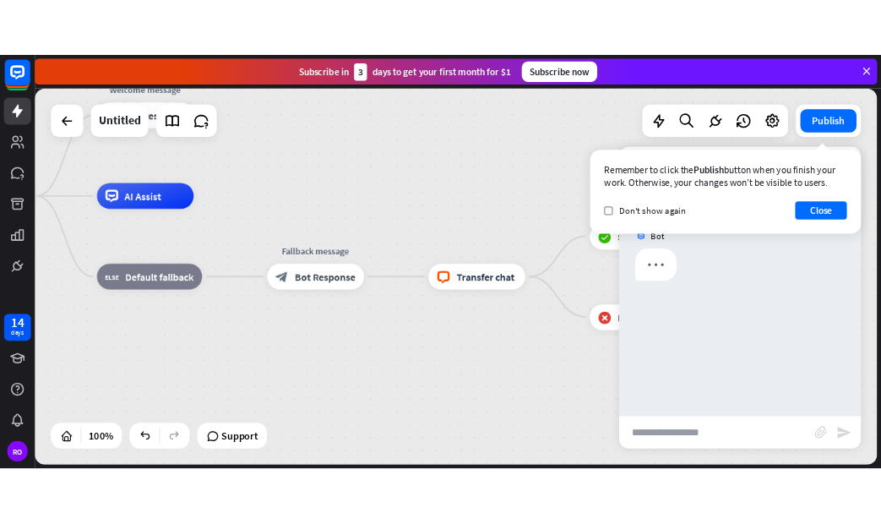
scroll to position [0, 0]
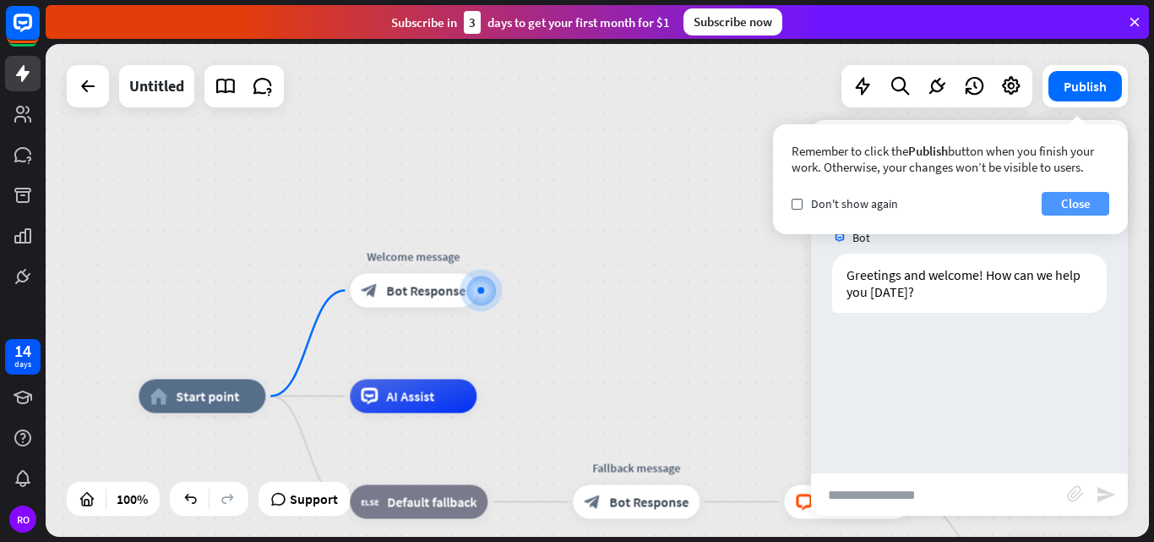
click at [1069, 200] on button "Close" at bounding box center [1076, 204] width 68 height 24
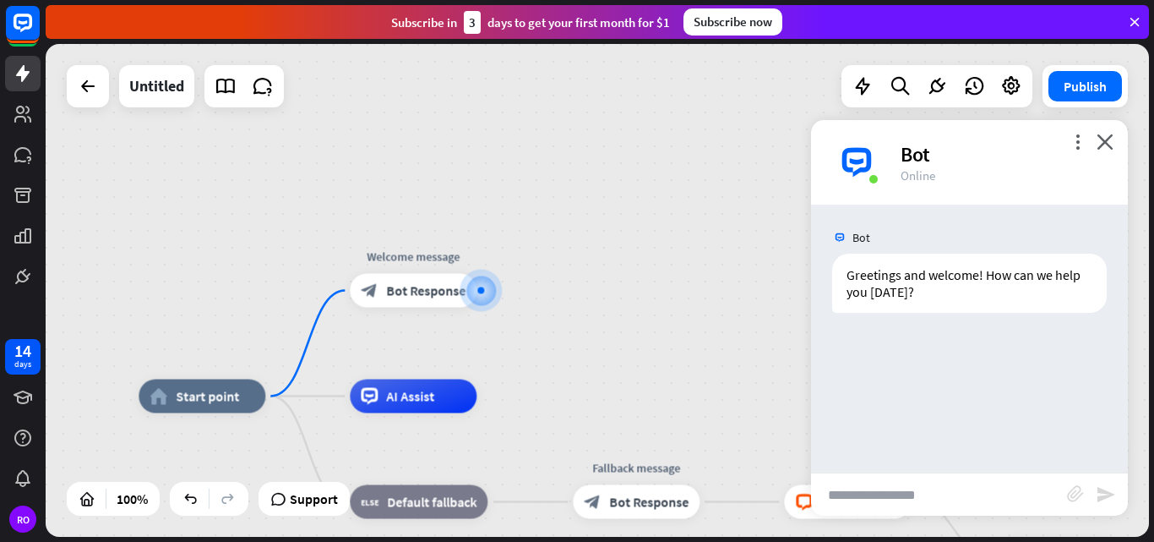
click at [617, 243] on div "home_2 Start point Welcome message block_bot_response Bot Response AI Assist bl…" at bounding box center [598, 290] width 1104 height 493
click at [230, 88] on icon at bounding box center [226, 86] width 22 height 22
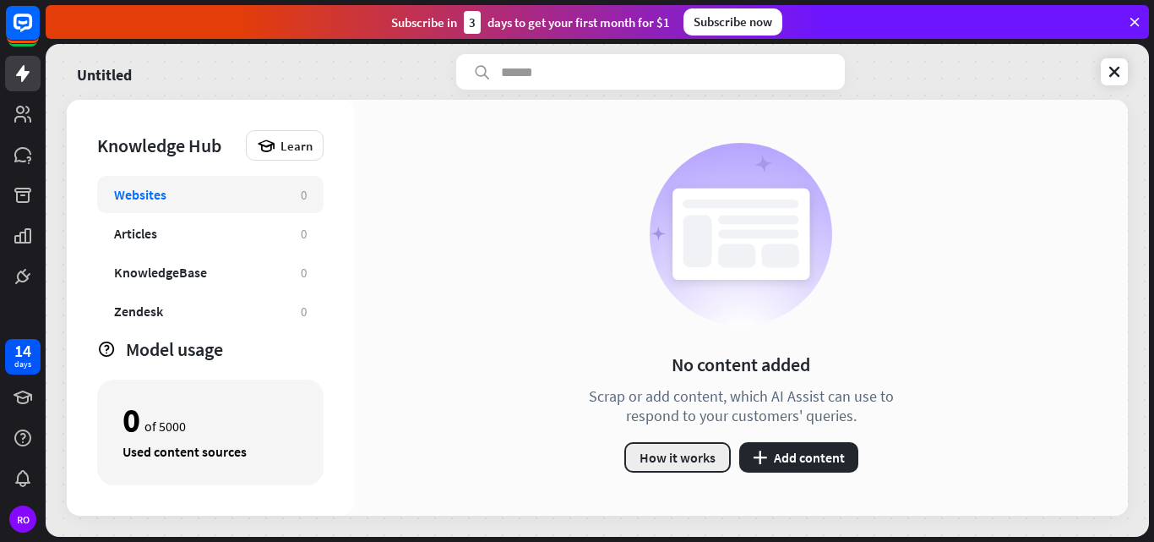
click at [689, 455] on button "How it works" at bounding box center [677, 457] width 106 height 30
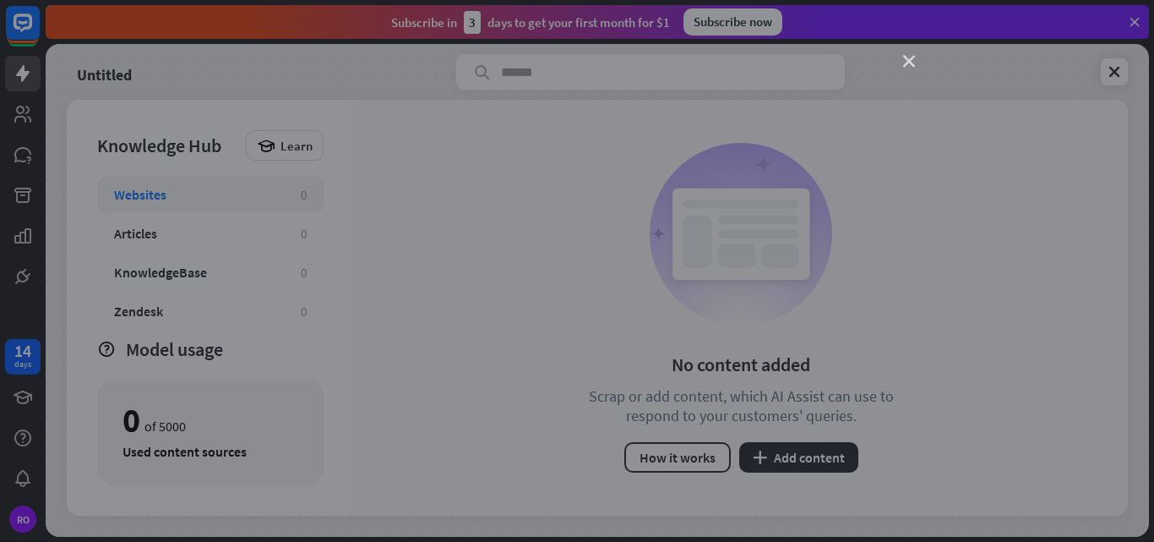
click at [904, 65] on icon "close" at bounding box center [909, 62] width 12 height 12
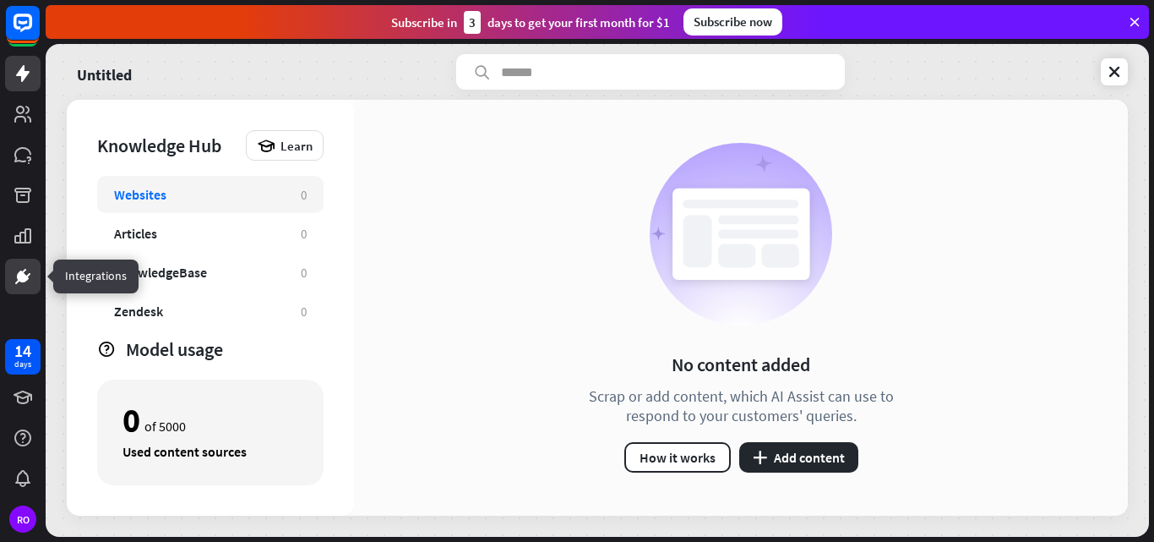
click at [28, 275] on icon at bounding box center [28, 275] width 4 height 4
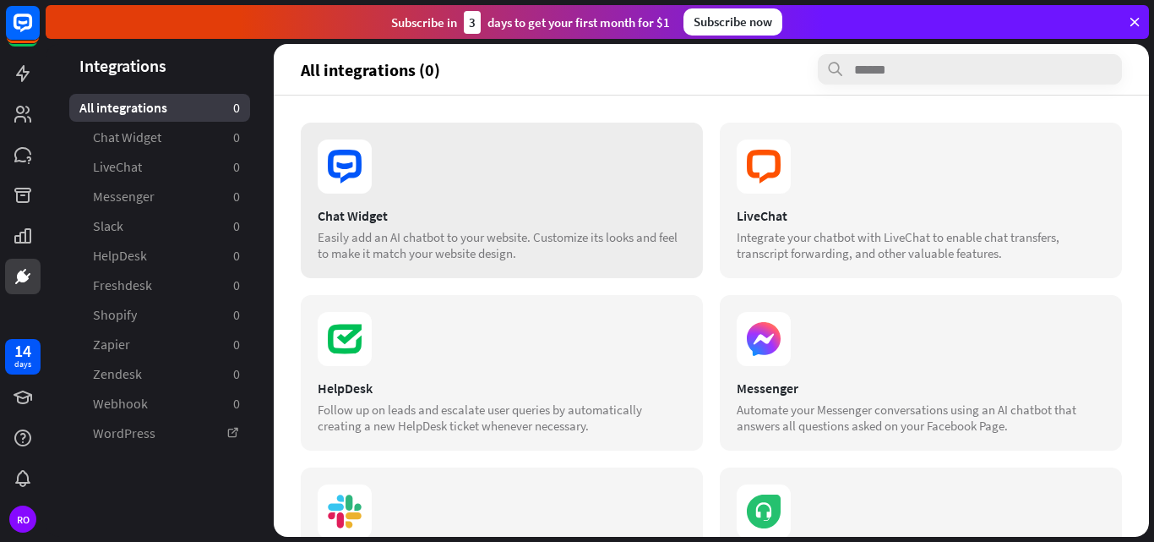
click at [440, 246] on div "Easily add an AI chatbot to your website. Customize its looks and feel to make …" at bounding box center [502, 245] width 368 height 32
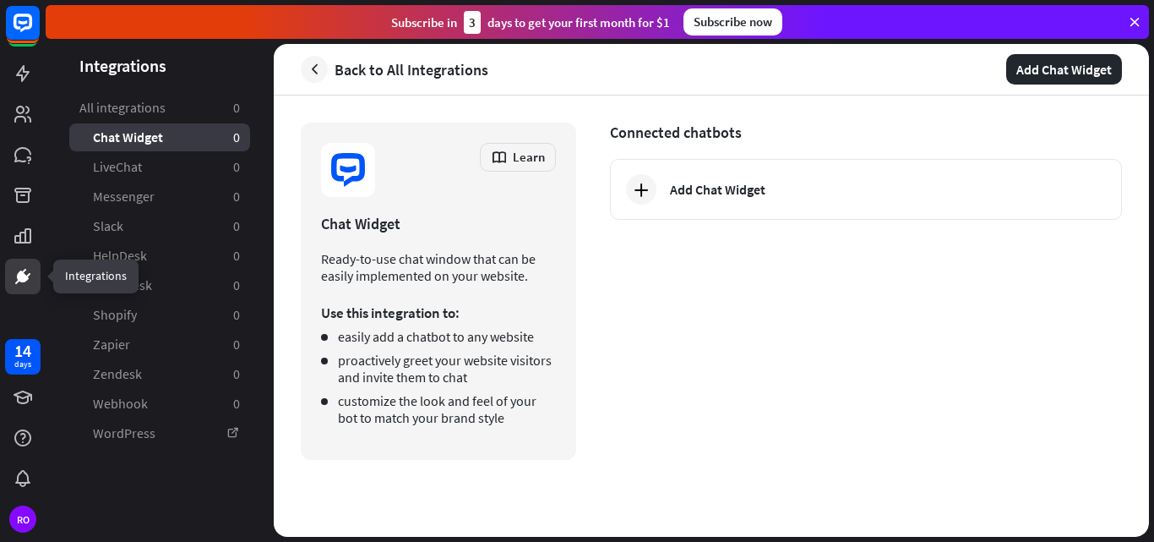
click at [25, 272] on icon at bounding box center [23, 276] width 20 height 20
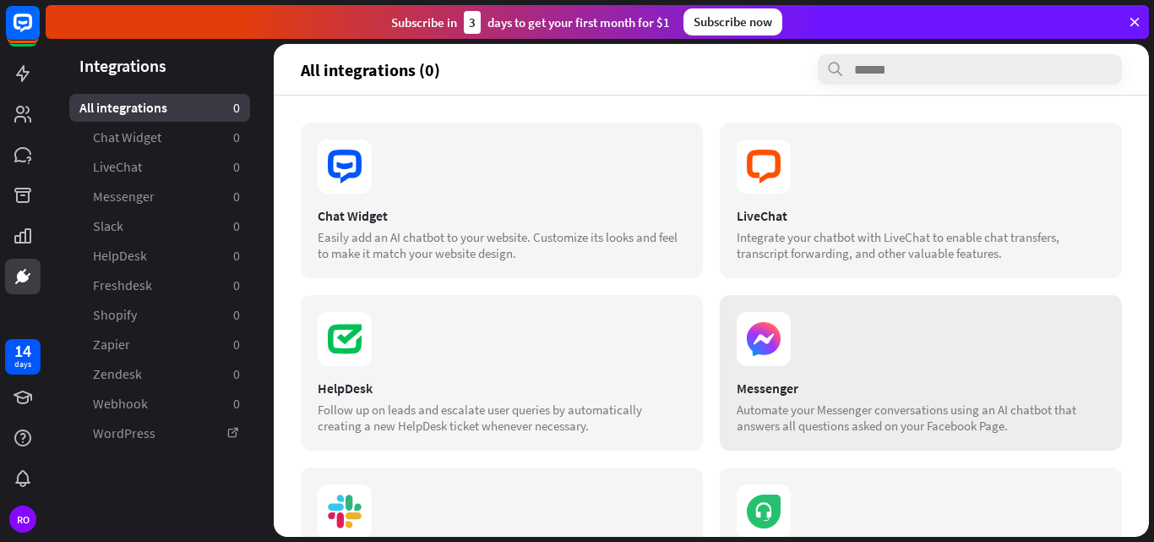
click at [794, 399] on section "Messenger Automate your Messenger conversations using an AI chatbot that answer…" at bounding box center [921, 406] width 368 height 54
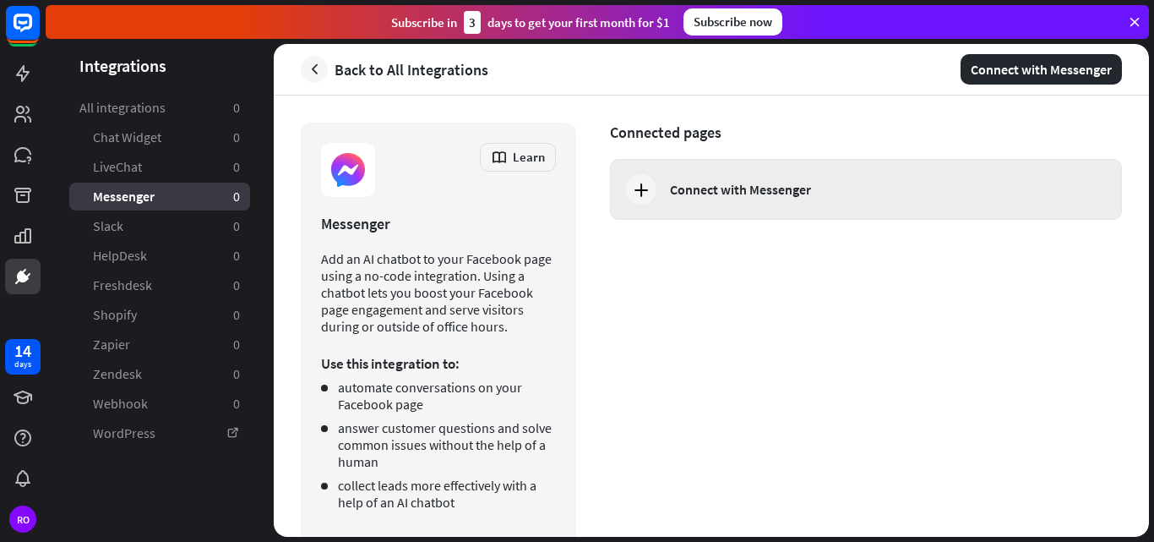
click at [741, 188] on div "Connect with Messenger" at bounding box center [740, 189] width 141 height 17
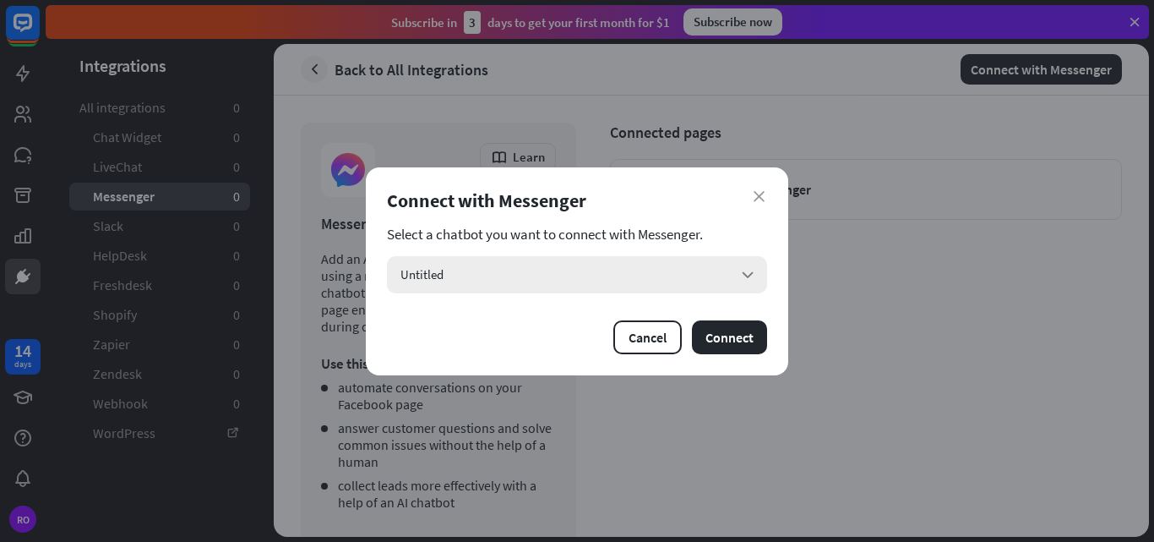
click at [747, 264] on div "Untitled arrow_down" at bounding box center [577, 274] width 380 height 37
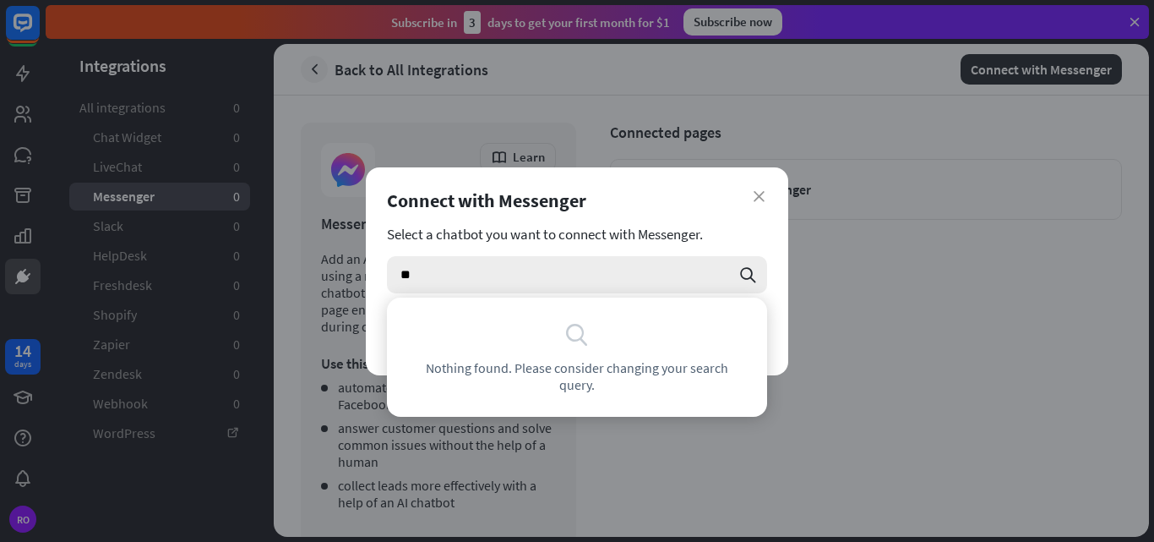
type input "*"
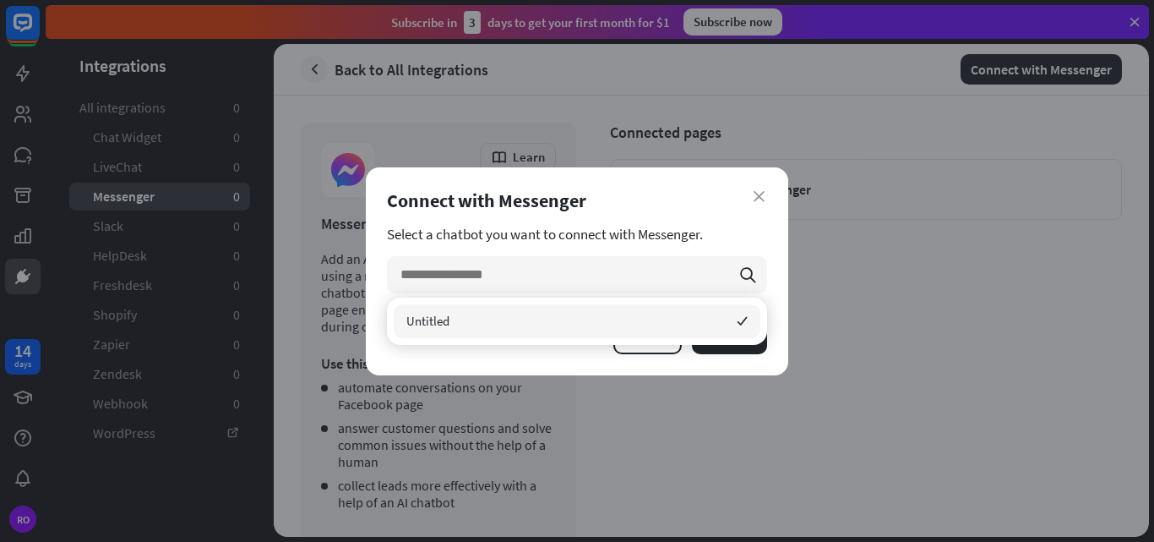
click at [721, 306] on div "Untitled checked" at bounding box center [577, 321] width 367 height 34
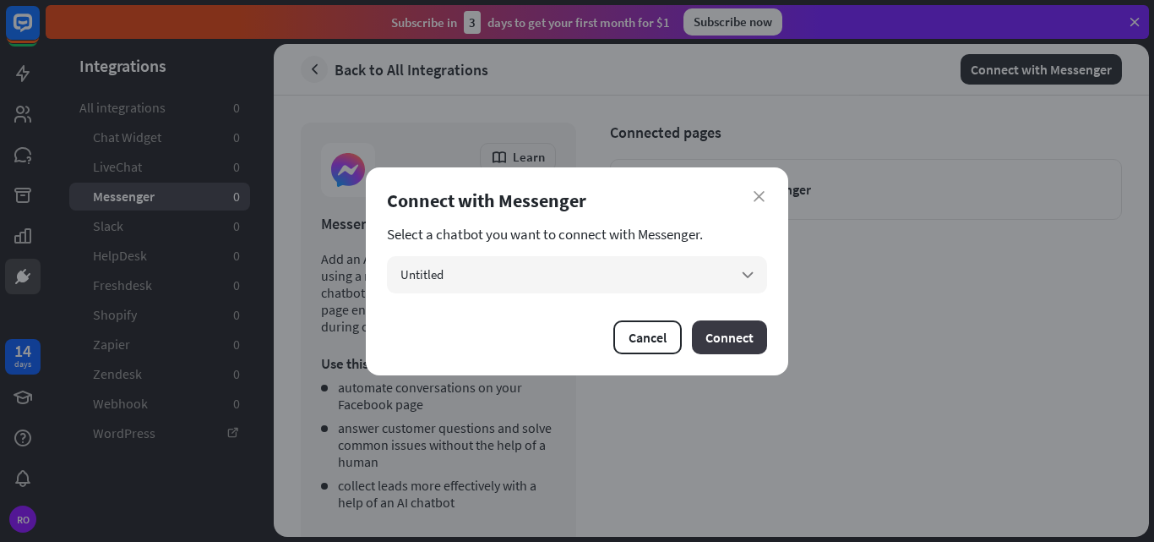
click at [737, 335] on button "Connect" at bounding box center [729, 337] width 75 height 34
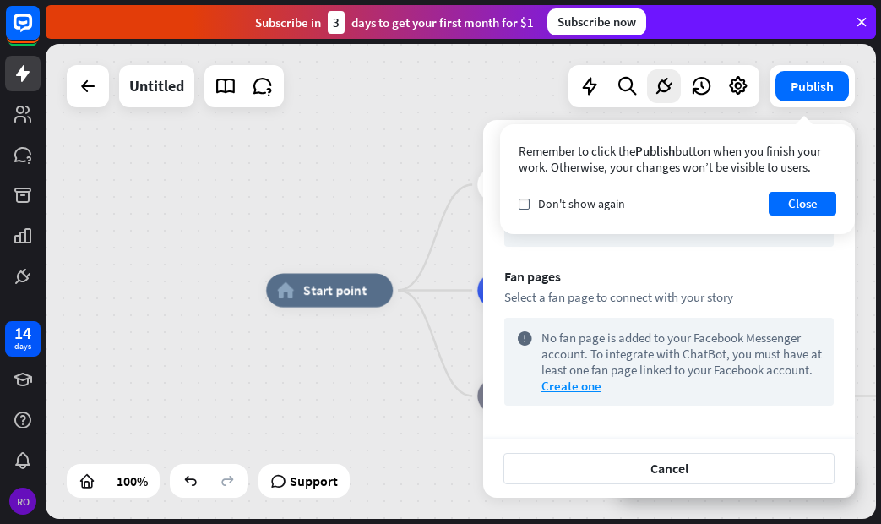
click at [18, 503] on div "RO" at bounding box center [22, 501] width 27 height 27
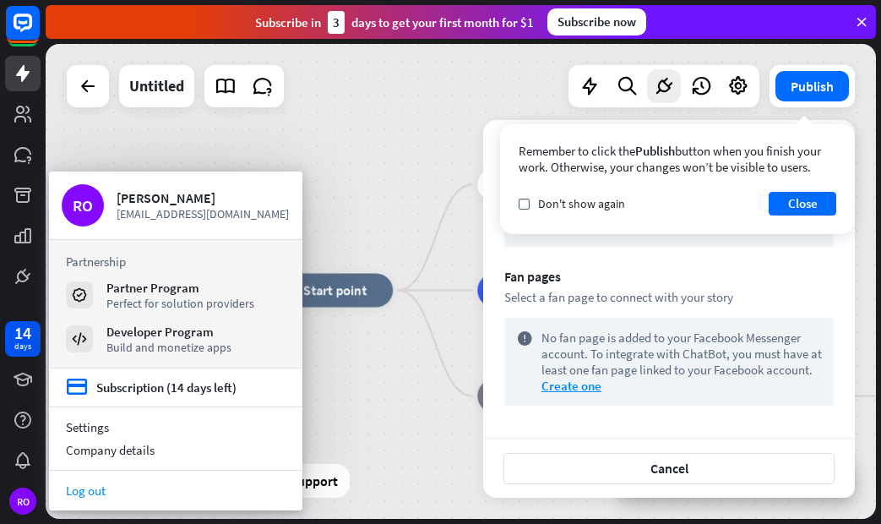
click at [159, 489] on link "Log out" at bounding box center [175, 490] width 253 height 23
